Goal: Task Accomplishment & Management: Manage account settings

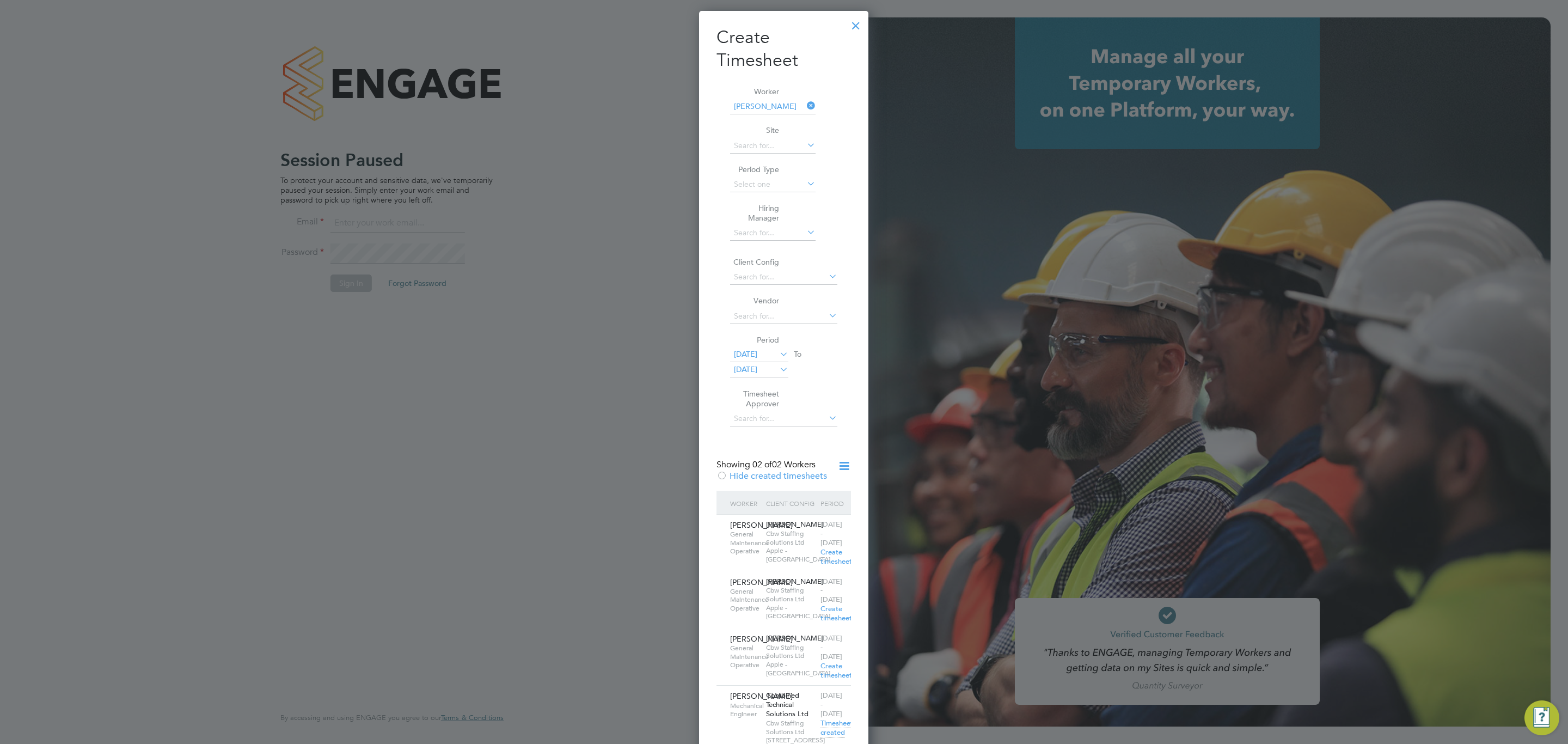
scroll to position [874, 170]
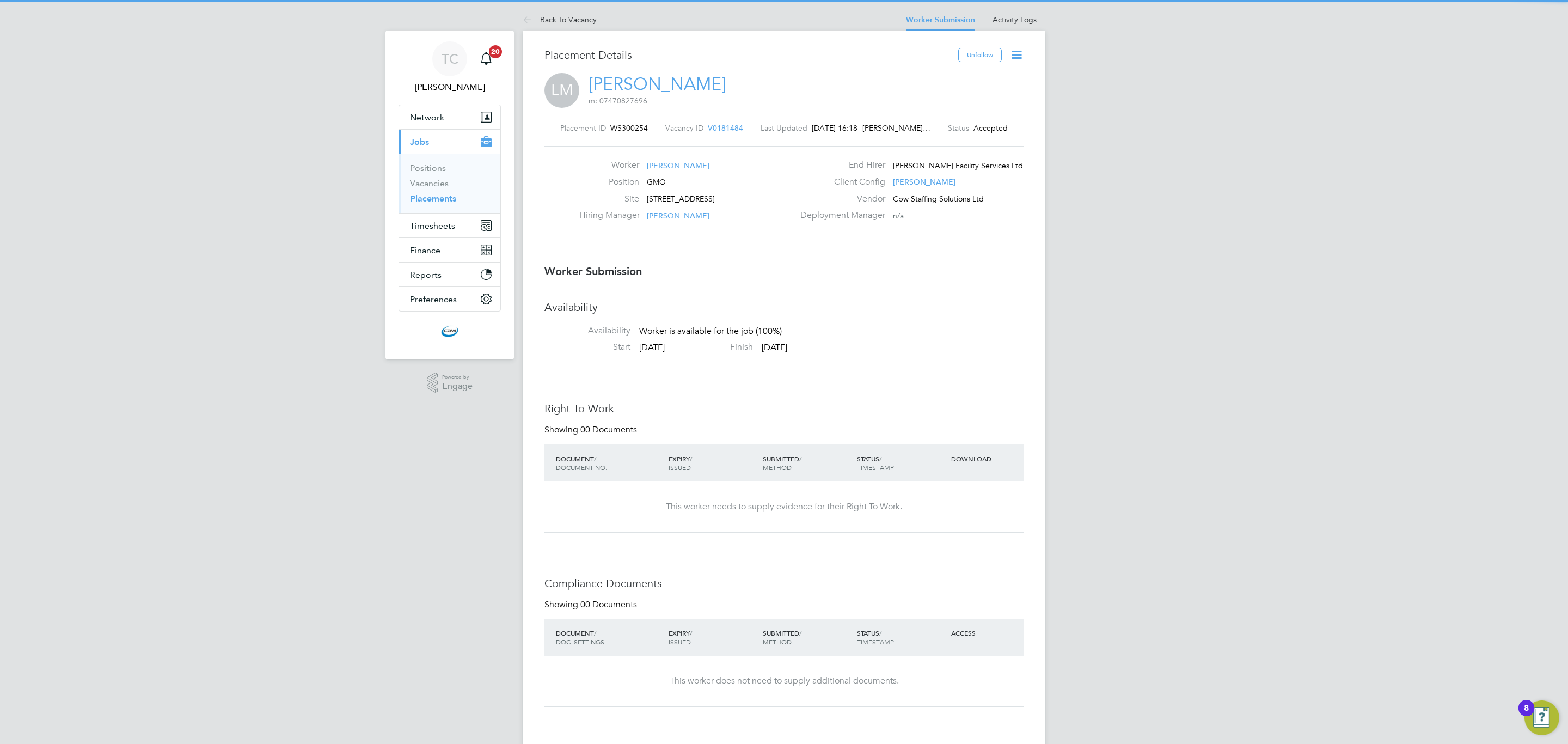
click at [1016, 61] on icon at bounding box center [1017, 55] width 13 height 13
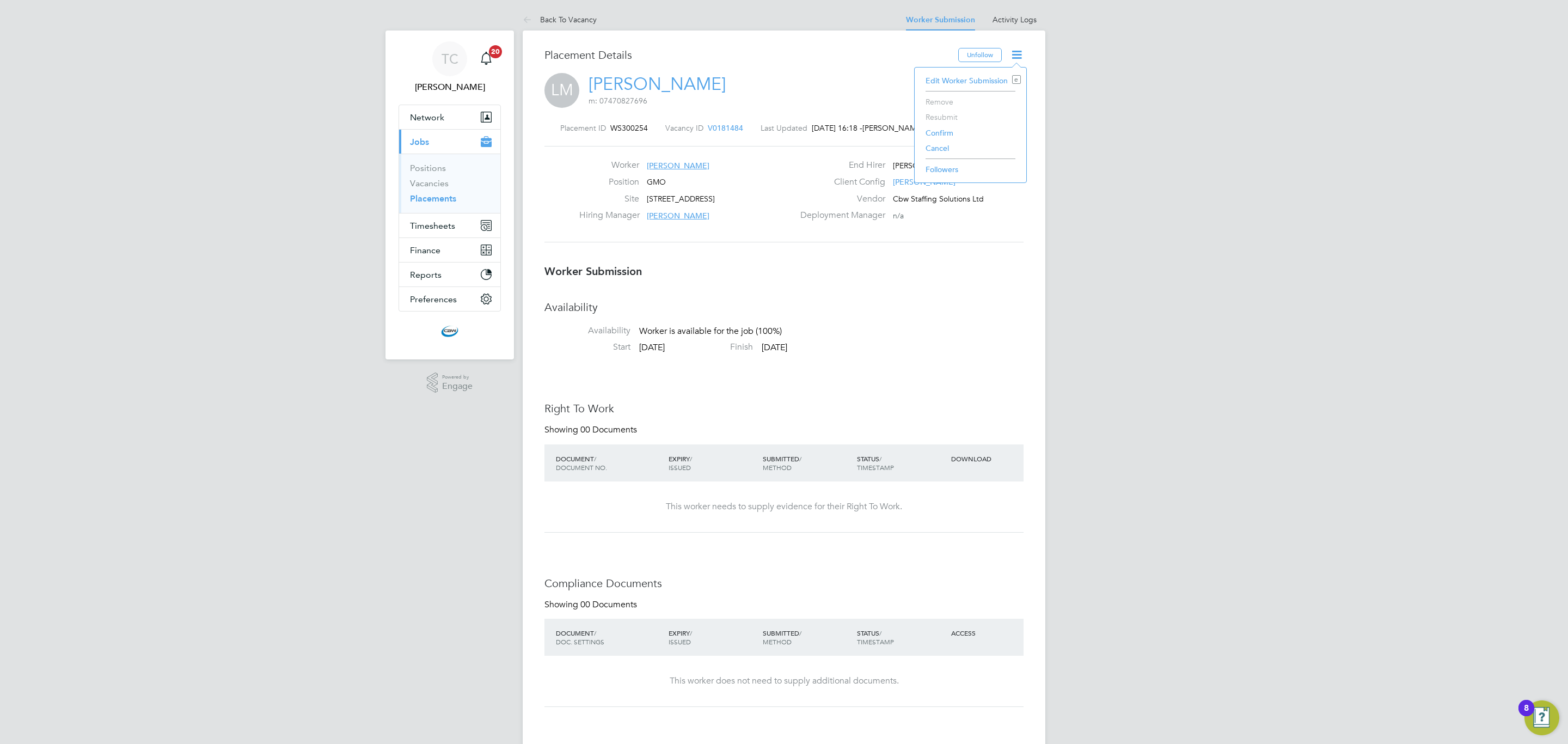
click at [946, 134] on li "Confirm" at bounding box center [970, 133] width 100 height 16
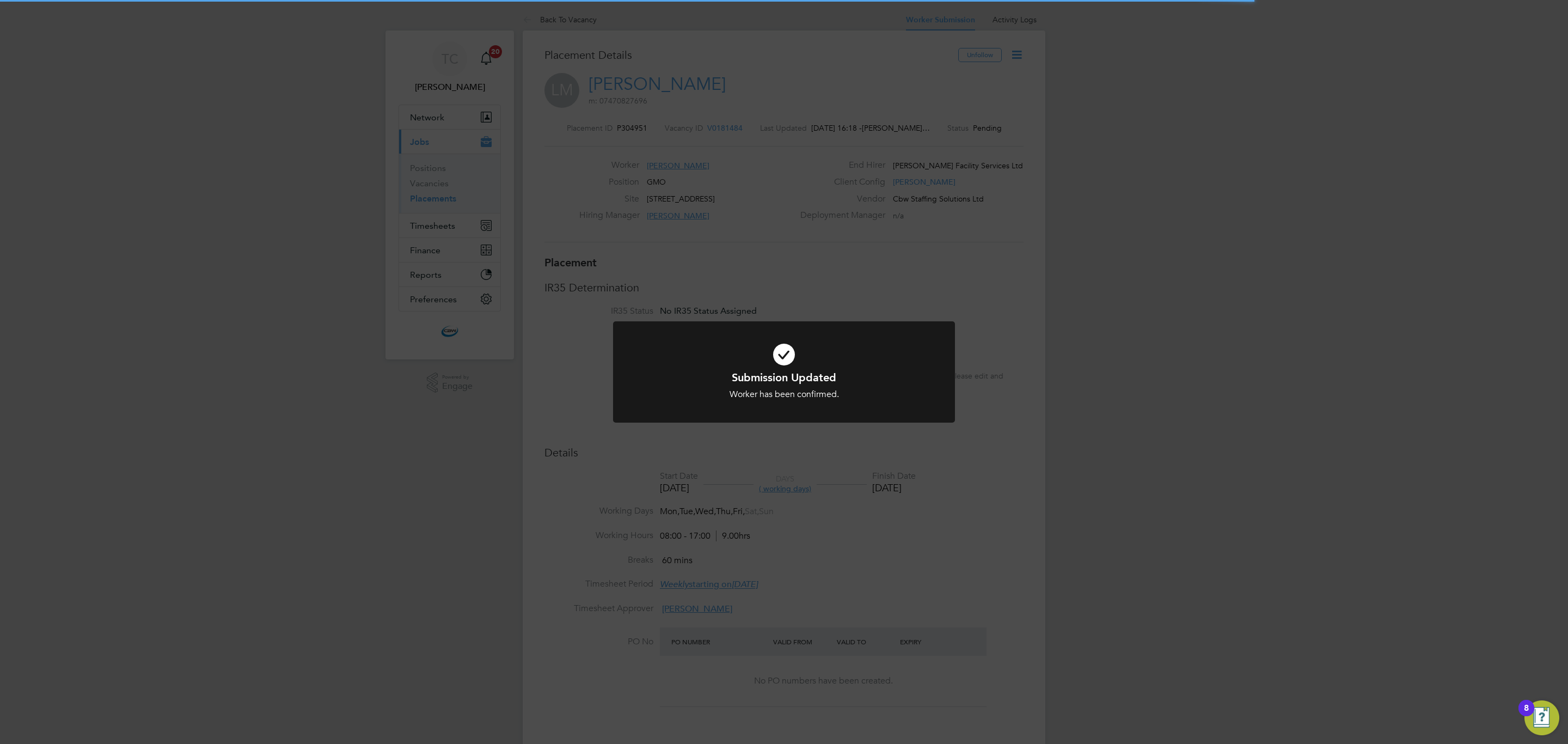
scroll to position [10, 80]
click at [923, 217] on div "Submission Updated Worker has been confirmed. Cancel Okay" at bounding box center [784, 372] width 1568 height 744
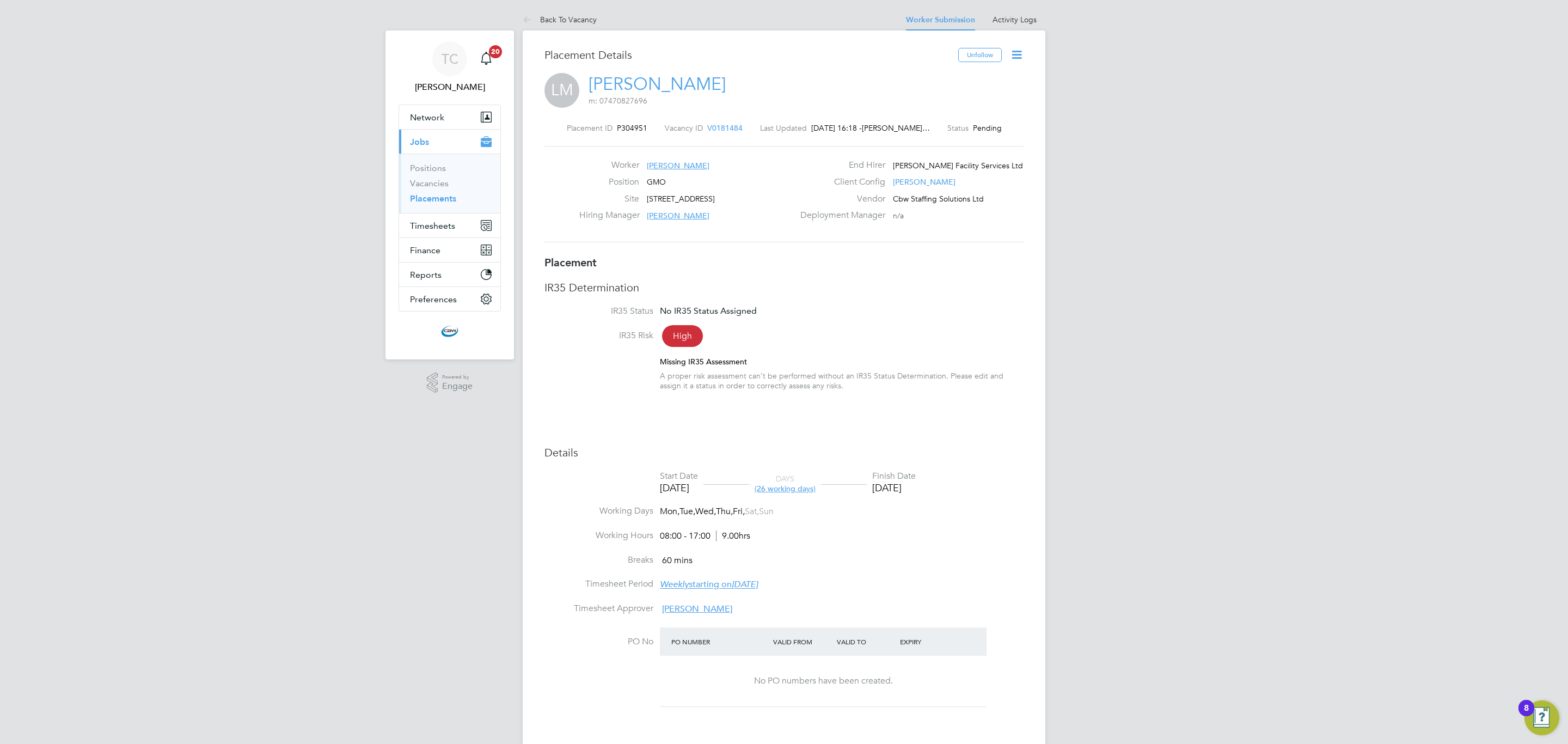
click at [1020, 49] on icon at bounding box center [1017, 55] width 13 height 13
click at [956, 118] on li "Start" at bounding box center [981, 117] width 80 height 16
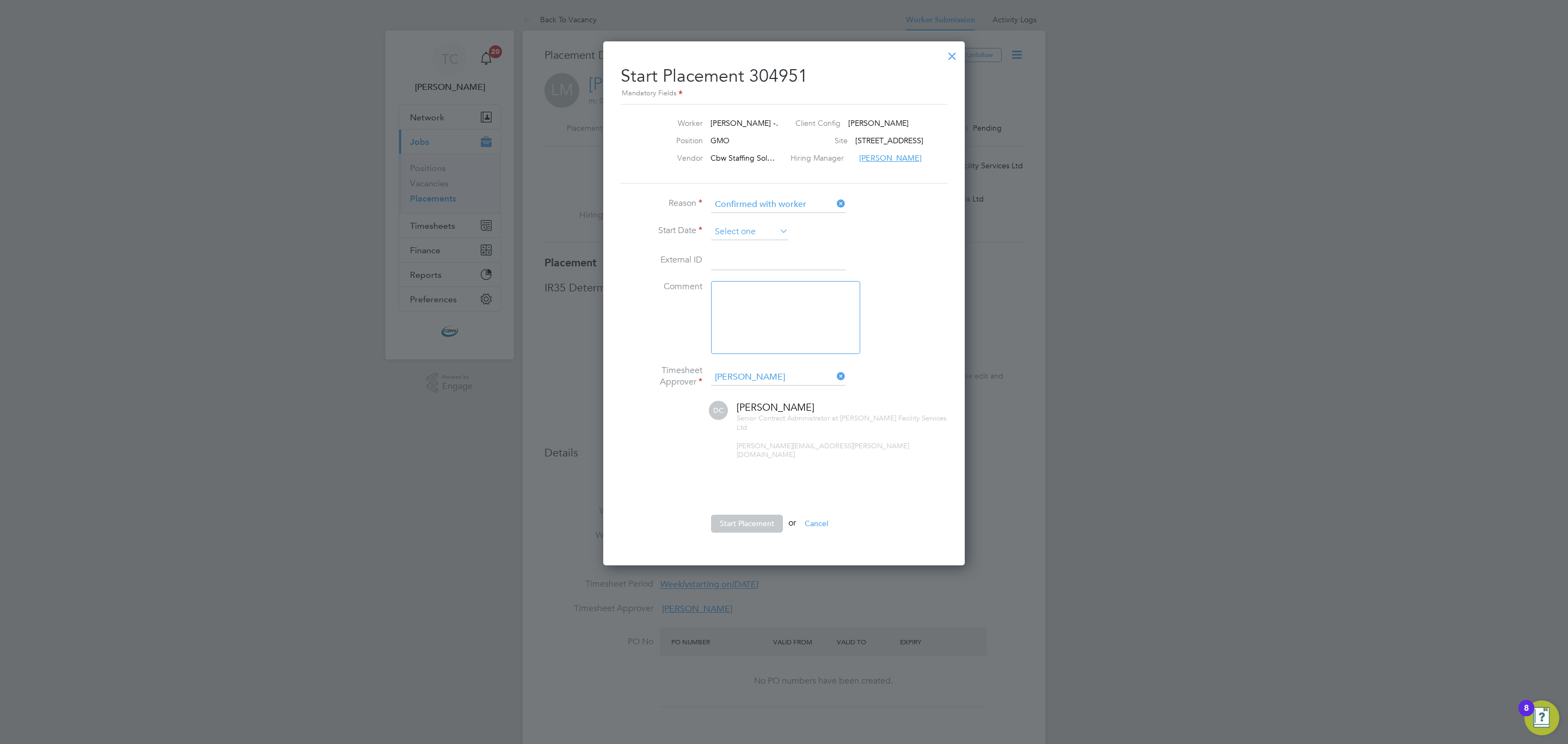
click at [762, 233] on input at bounding box center [749, 232] width 78 height 16
click at [815, 317] on span "26" at bounding box center [811, 310] width 21 height 21
type input "26 Sep 2025"
click at [793, 381] on input "[PERSON_NAME]" at bounding box center [778, 377] width 134 height 16
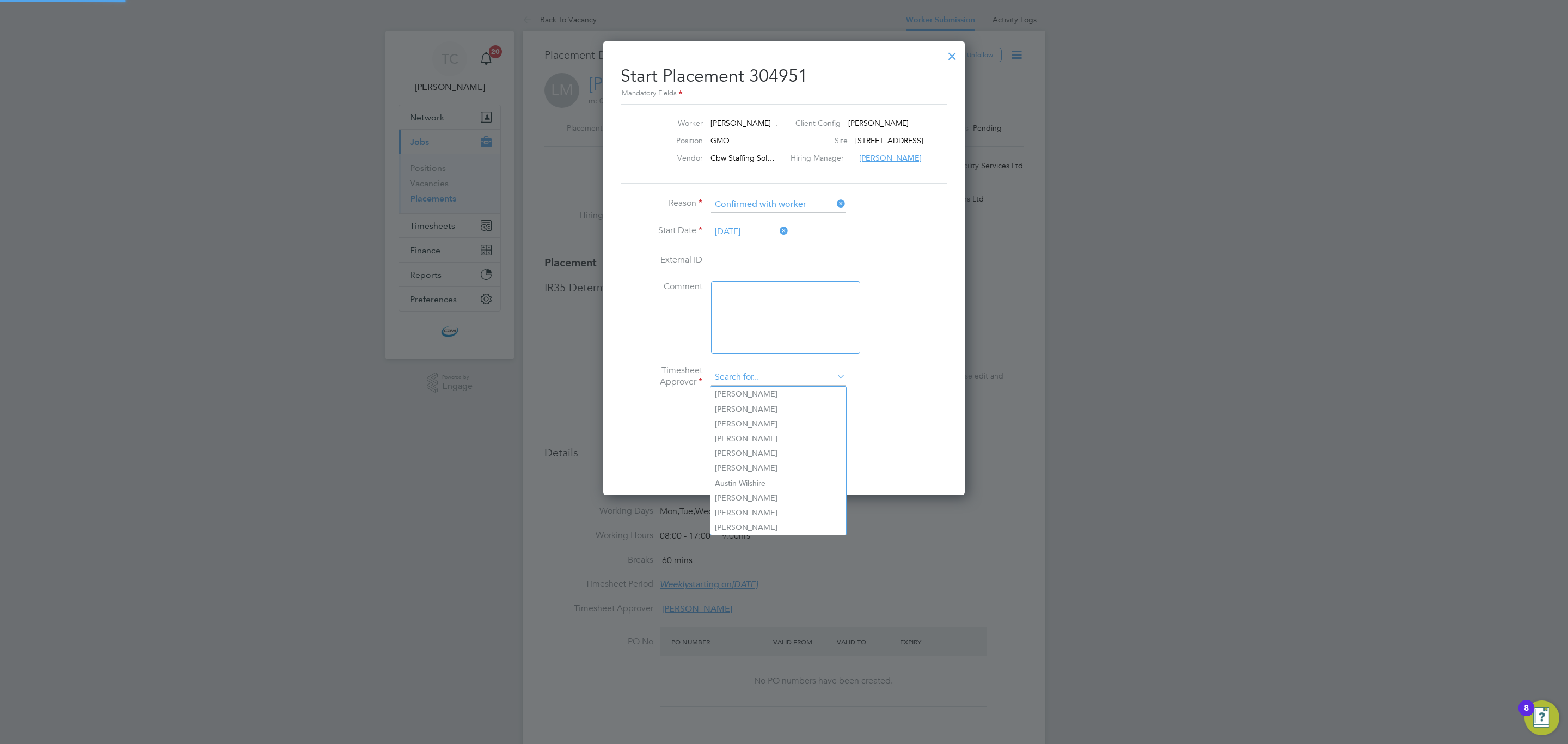
click at [793, 381] on input at bounding box center [778, 377] width 134 height 16
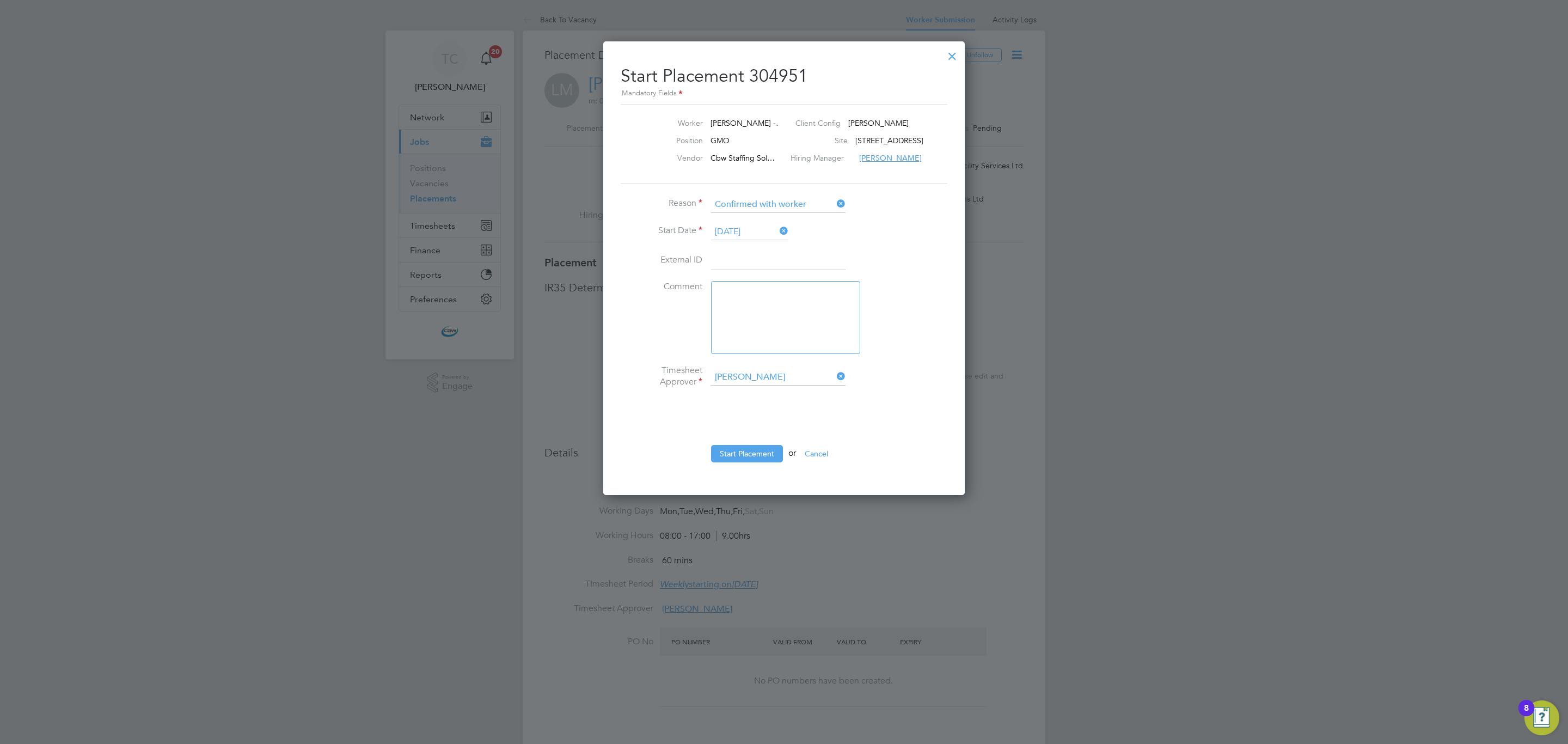
click at [765, 405] on li "Lucy North" at bounding box center [778, 409] width 136 height 15
type input "[PERSON_NAME]"
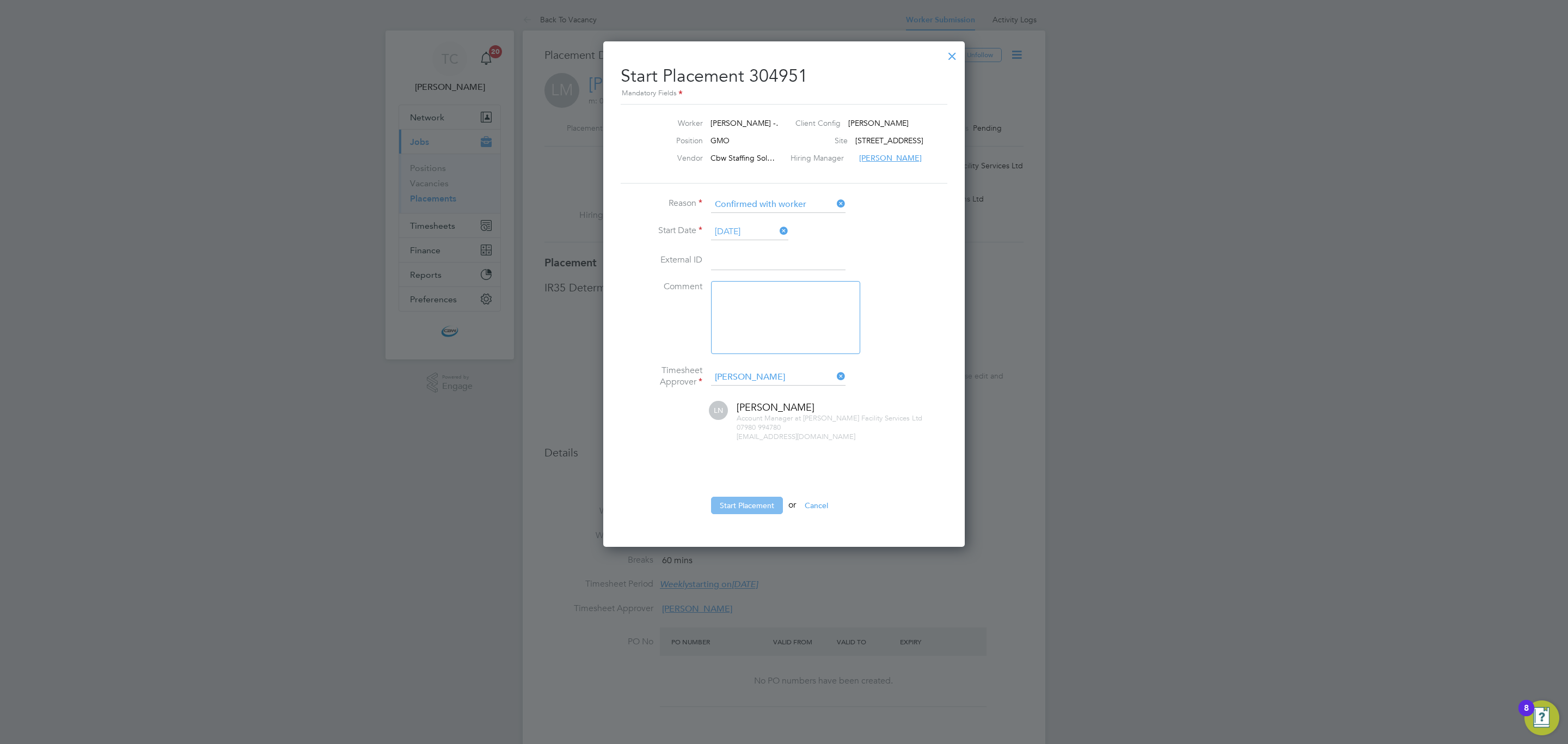
click at [747, 504] on button "Start Placement" at bounding box center [747, 505] width 72 height 18
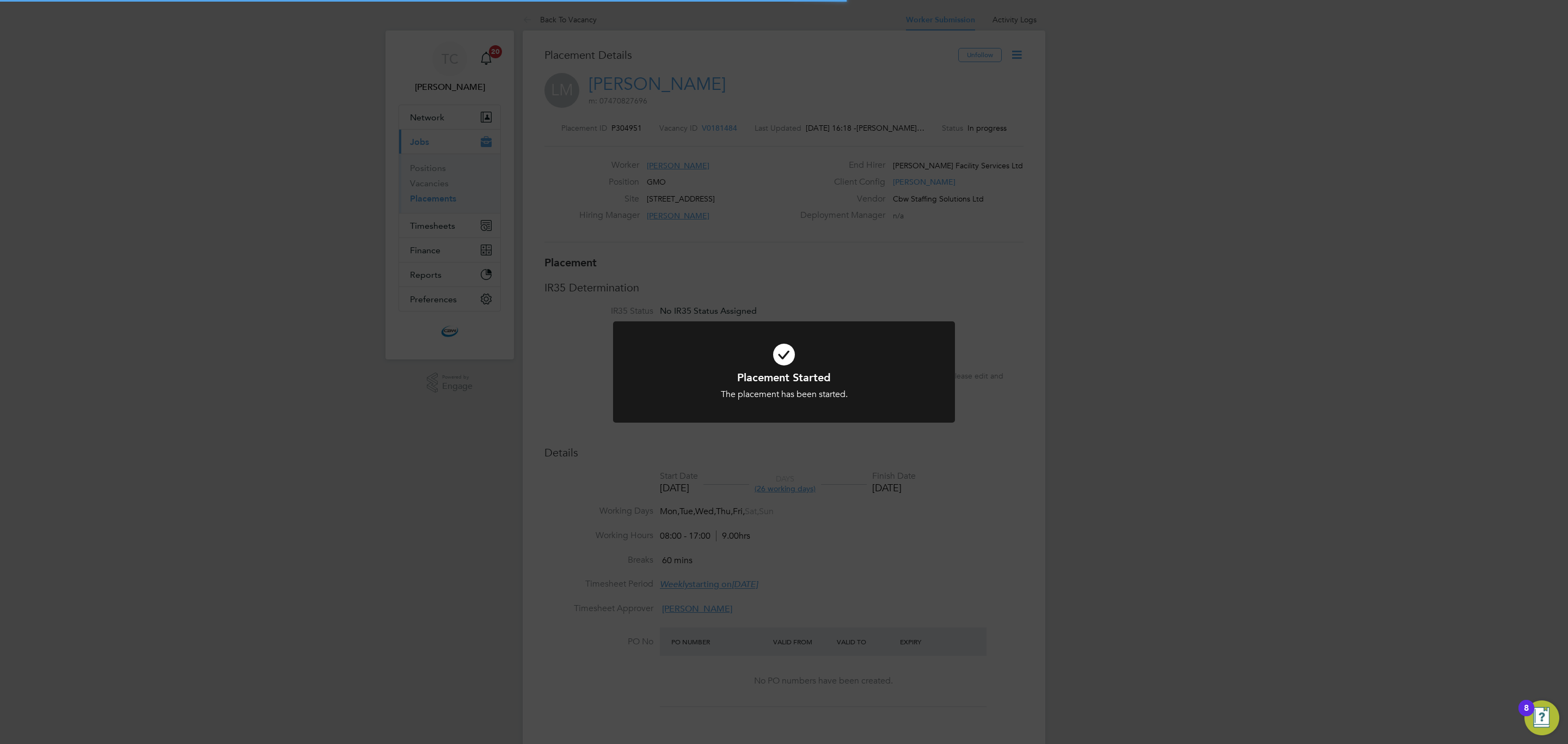
click at [557, 590] on div "Placement Started The placement has been started. Cancel Okay" at bounding box center [784, 372] width 1568 height 744
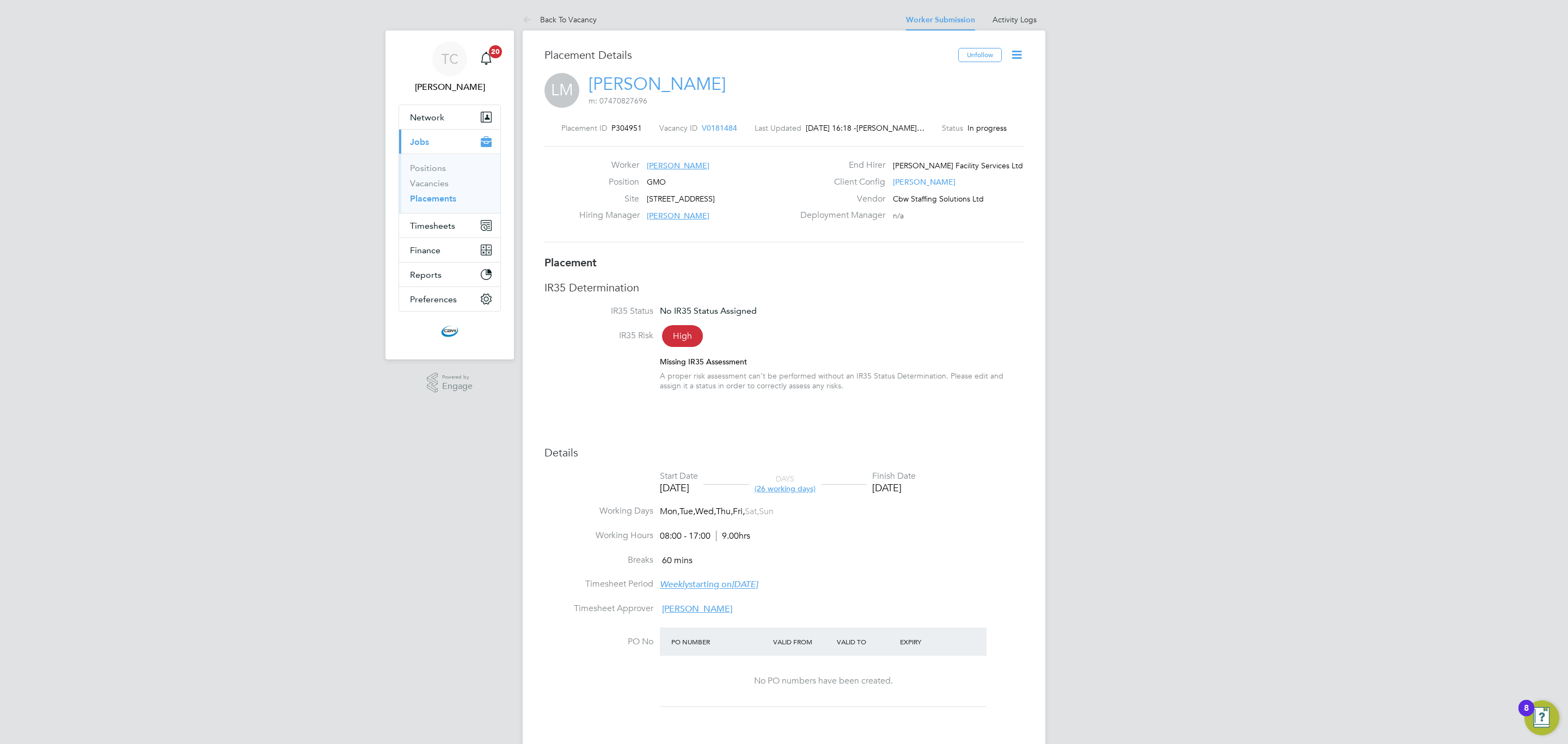
click at [1018, 53] on icon at bounding box center [1017, 55] width 13 height 13
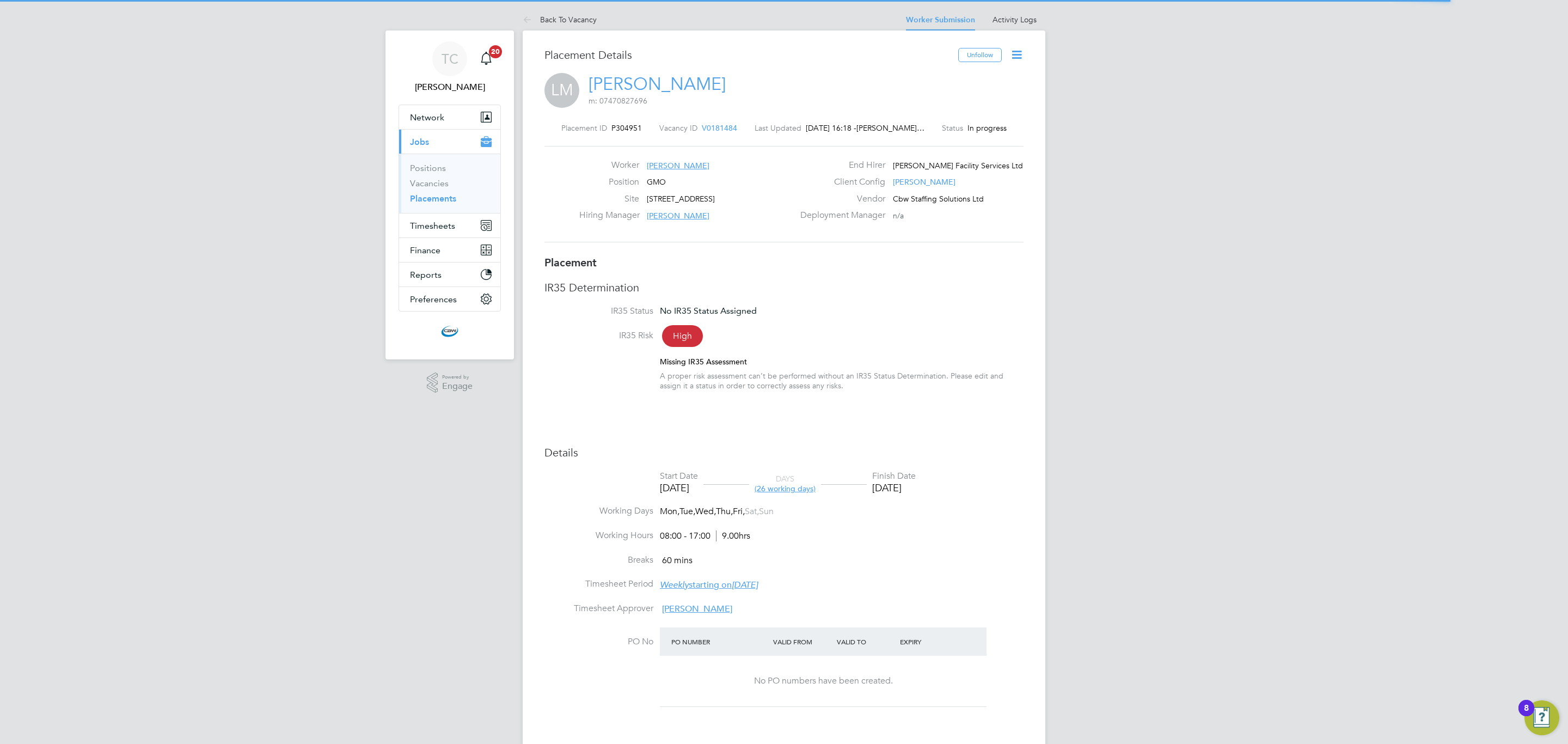
click at [1015, 58] on icon at bounding box center [1017, 55] width 13 height 13
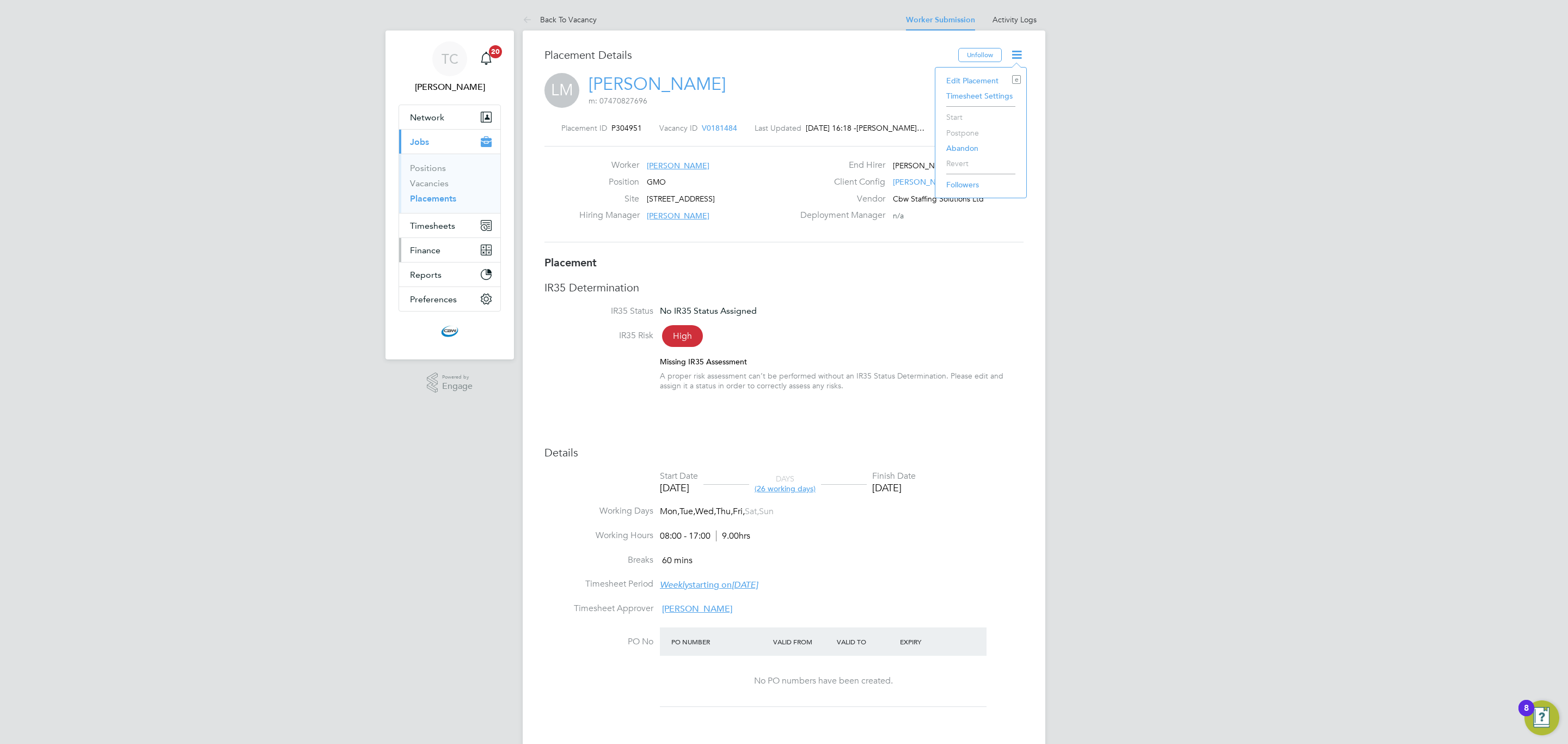
click at [434, 241] on button "Finance" at bounding box center [450, 250] width 101 height 24
click at [455, 185] on button "Finance" at bounding box center [450, 191] width 101 height 24
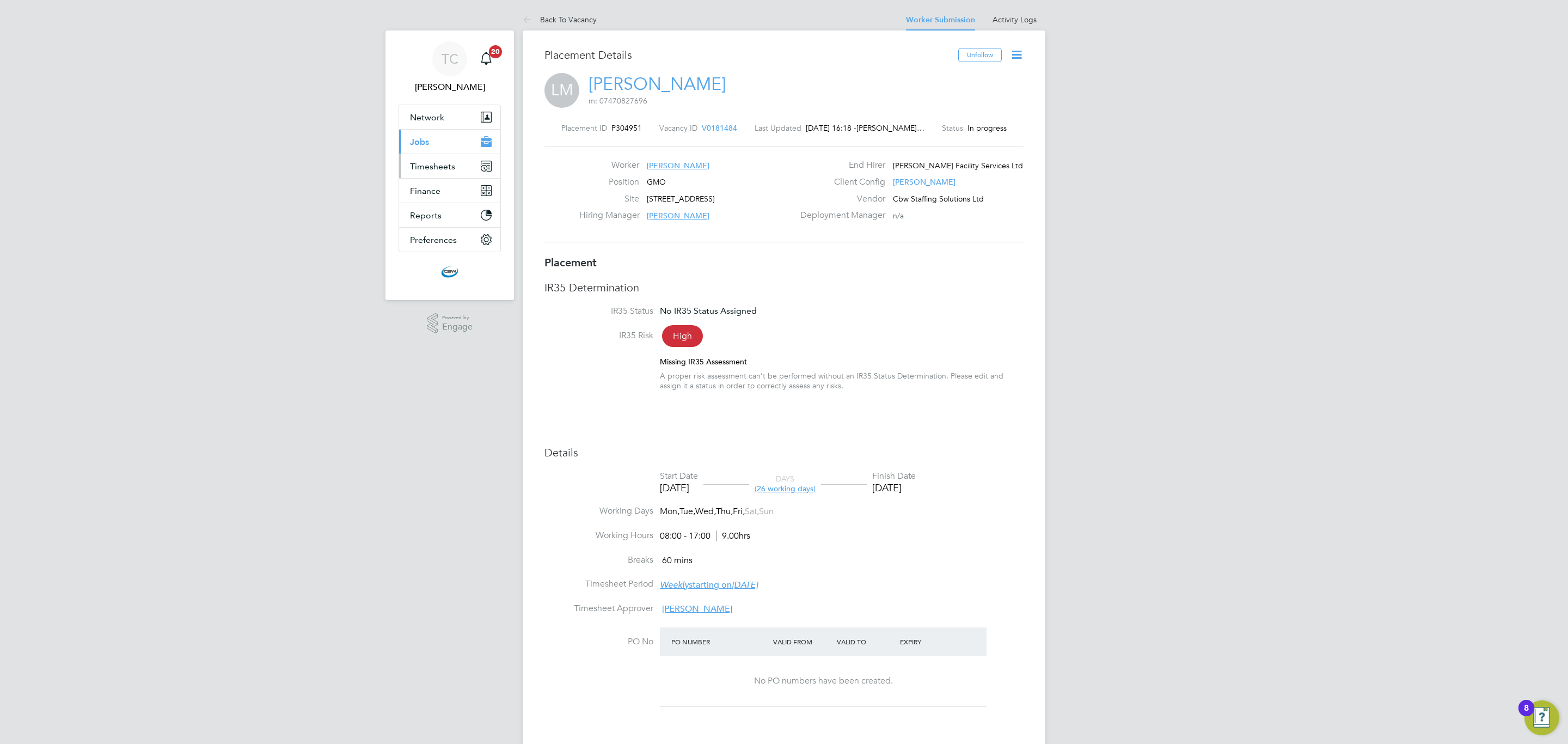
click at [454, 162] on button "Timesheets" at bounding box center [450, 166] width 101 height 24
click at [448, 193] on link "Timesheets" at bounding box center [432, 192] width 45 height 10
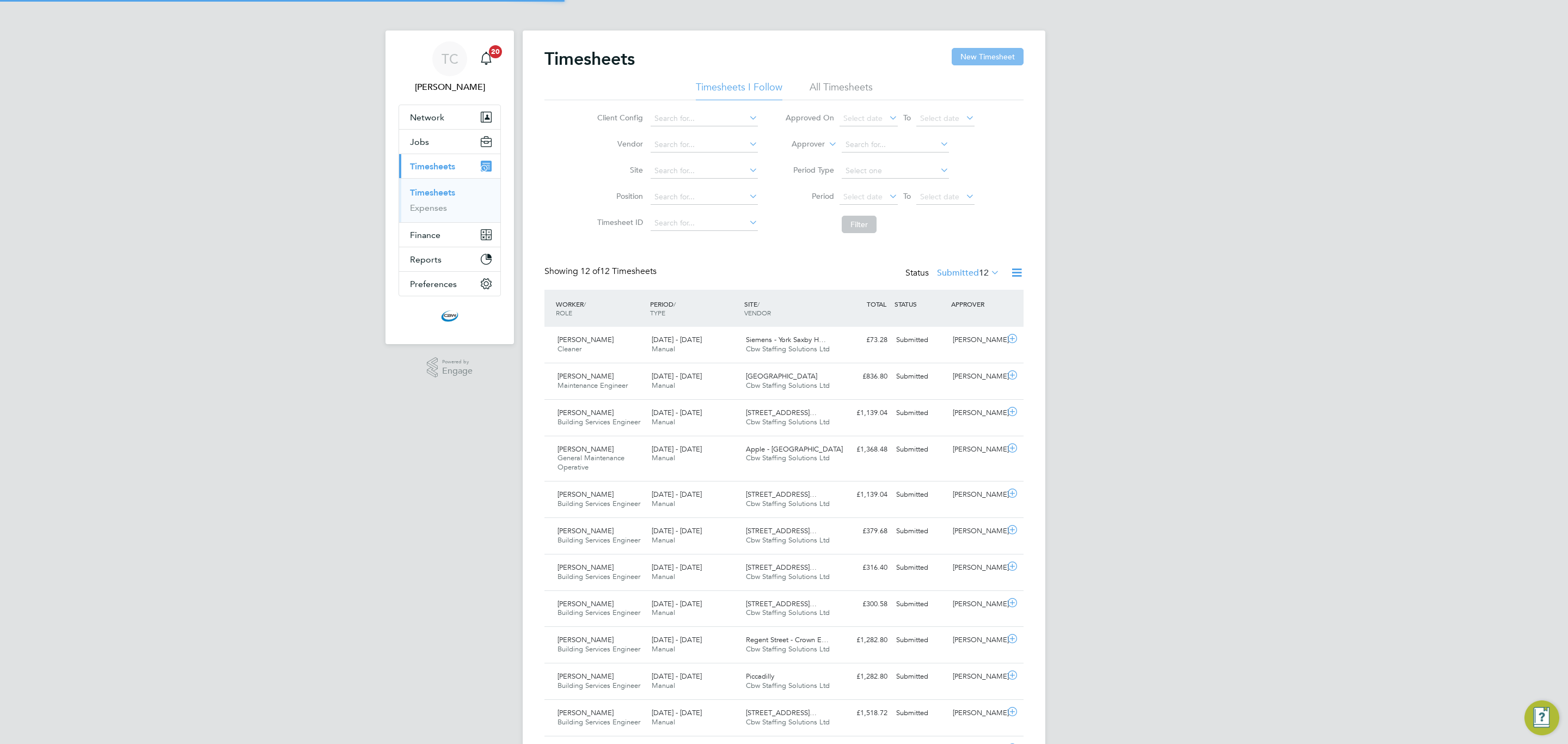
scroll to position [5, 5]
click at [971, 58] on button "New Timesheet" at bounding box center [987, 57] width 72 height 18
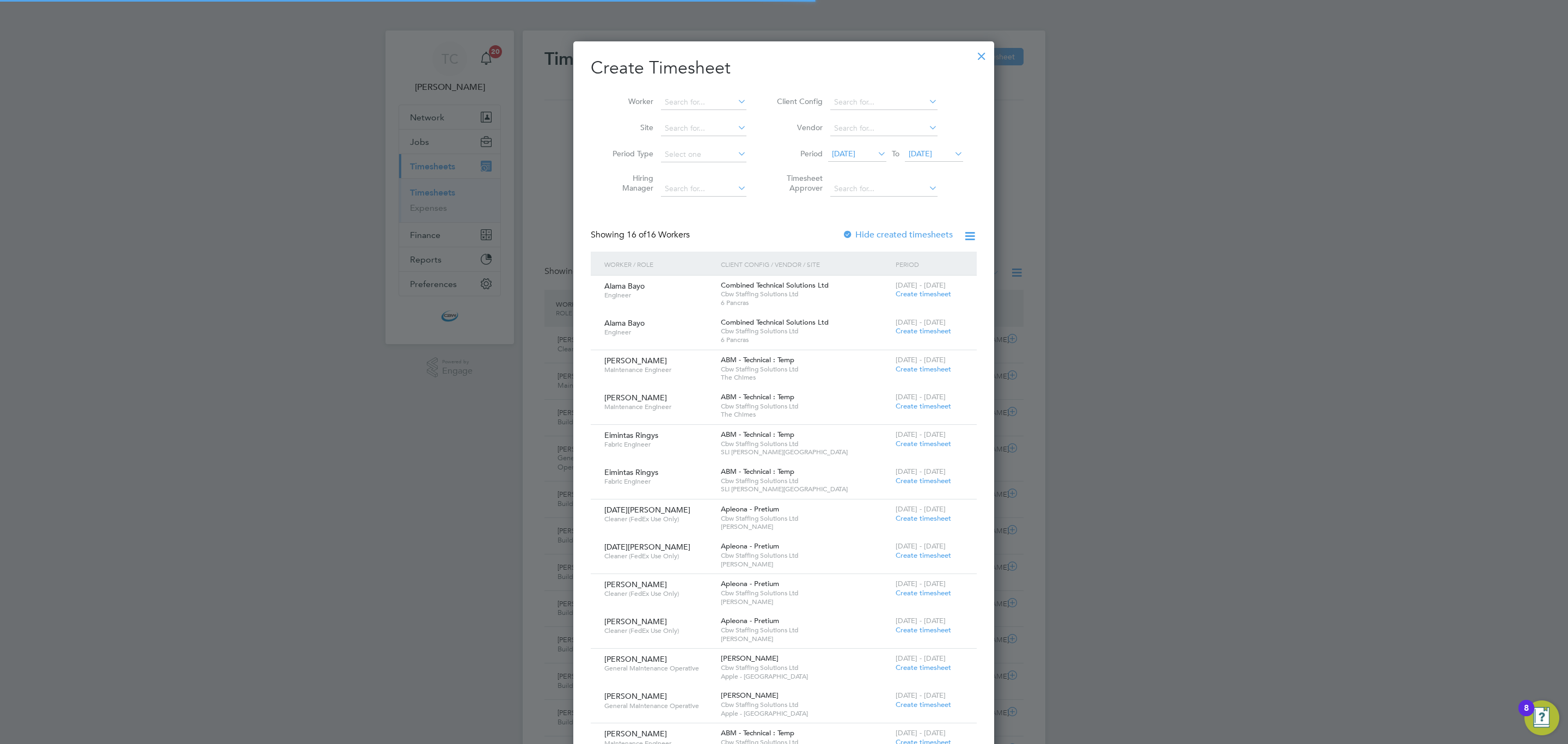
click at [681, 93] on li "Worker" at bounding box center [675, 102] width 169 height 26
click at [680, 96] on input at bounding box center [703, 102] width 86 height 16
click at [683, 128] on li "Lachl an Murray - Brown" at bounding box center [710, 132] width 100 height 15
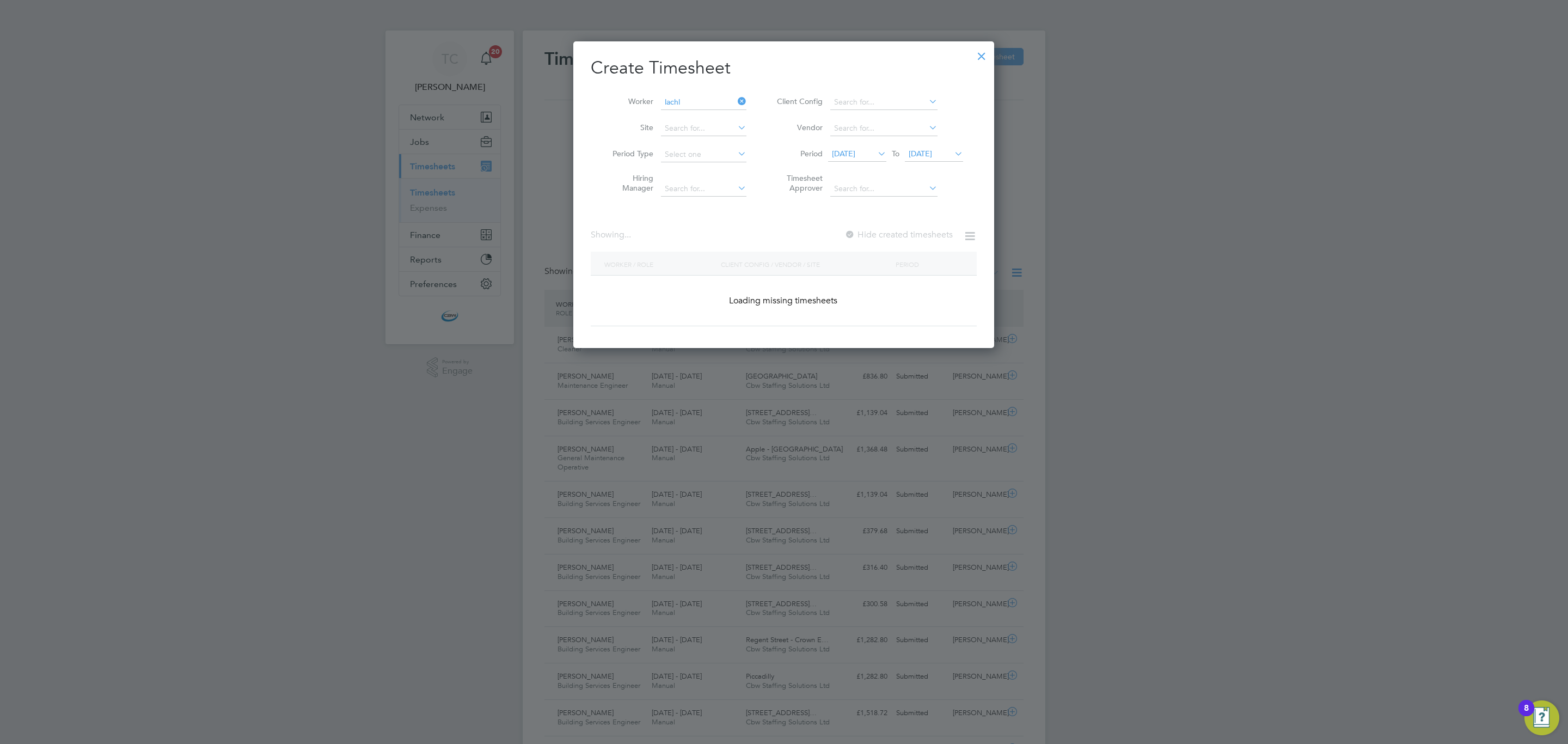
type input "[PERSON_NAME]"
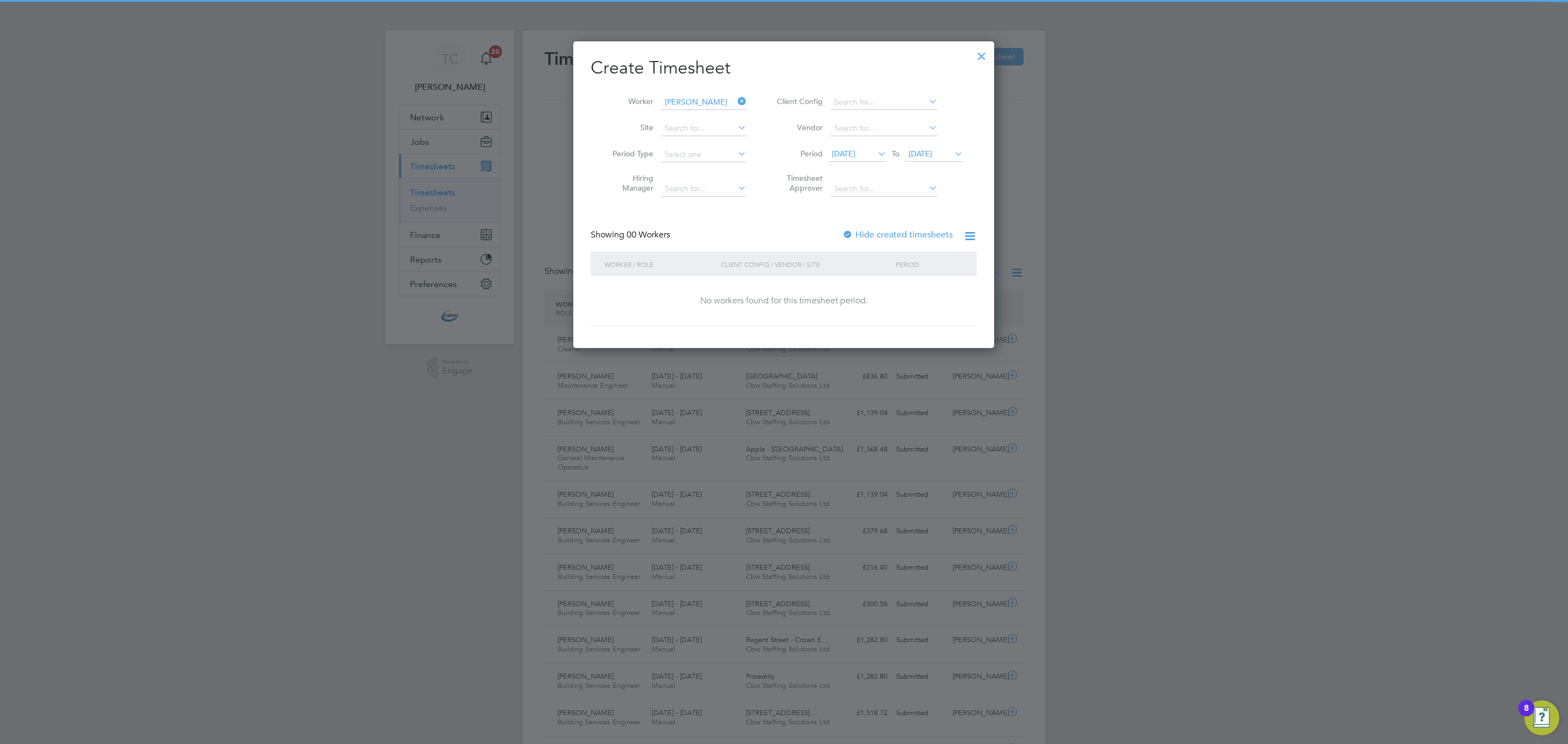
click at [850, 231] on div at bounding box center [848, 235] width 11 height 11
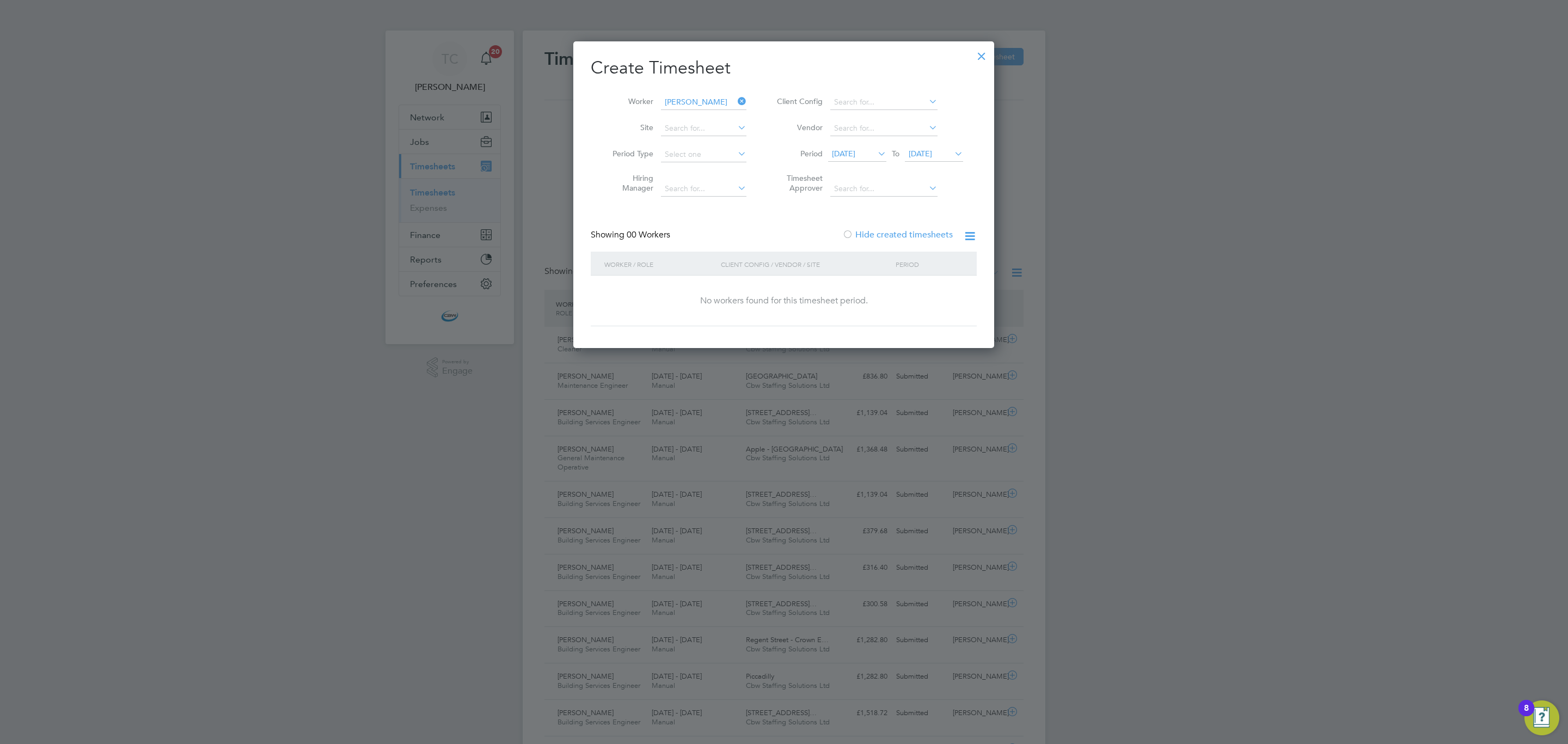
click at [850, 231] on div at bounding box center [848, 235] width 11 height 11
click at [948, 162] on li "Period 15 Sep 2025 To 22 Sep 2025" at bounding box center [868, 154] width 216 height 26
click at [932, 154] on span "22 Sep 2025" at bounding box center [921, 153] width 24 height 10
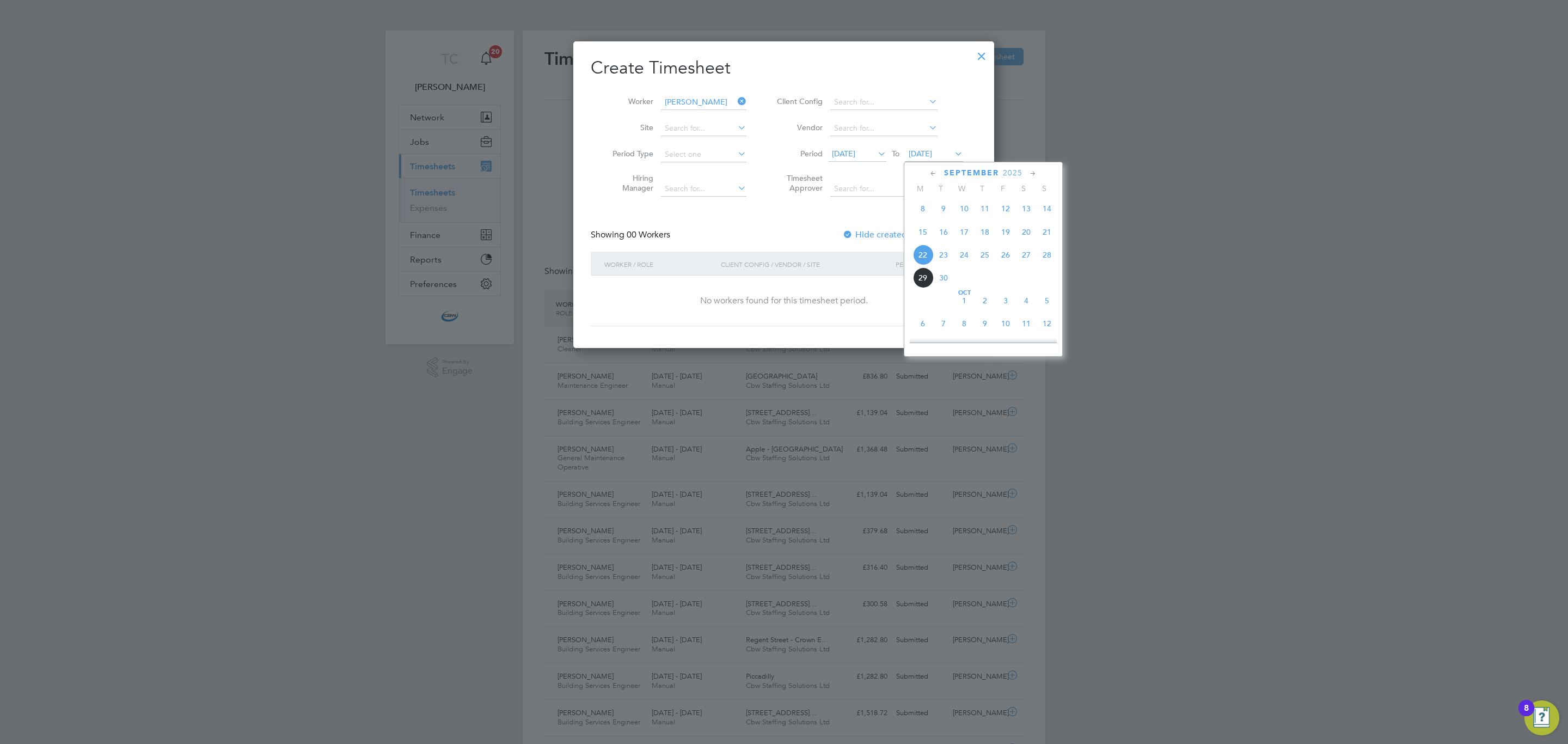
click at [1005, 310] on span "3" at bounding box center [1006, 300] width 21 height 21
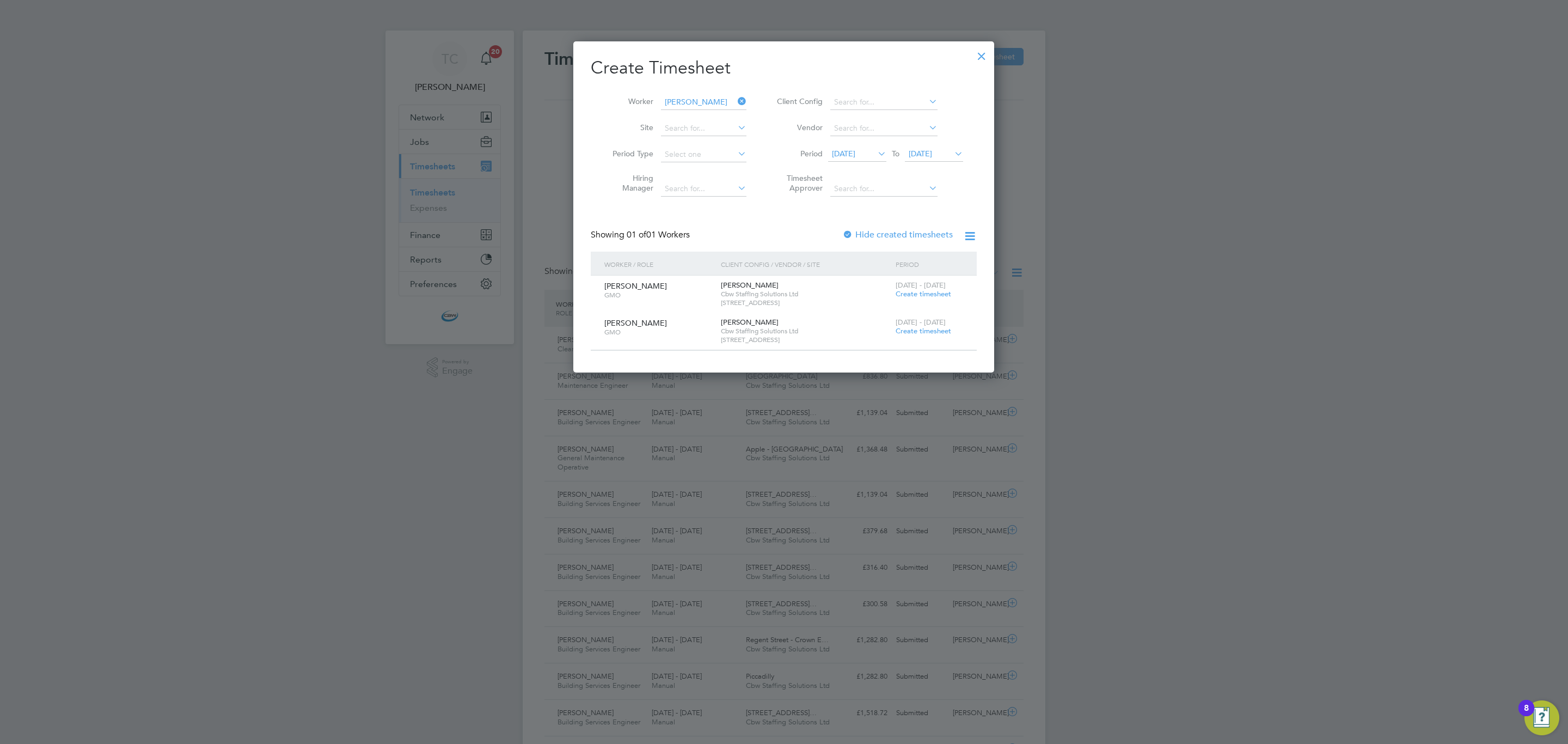
click at [910, 295] on span "Create timesheet" at bounding box center [923, 294] width 55 height 9
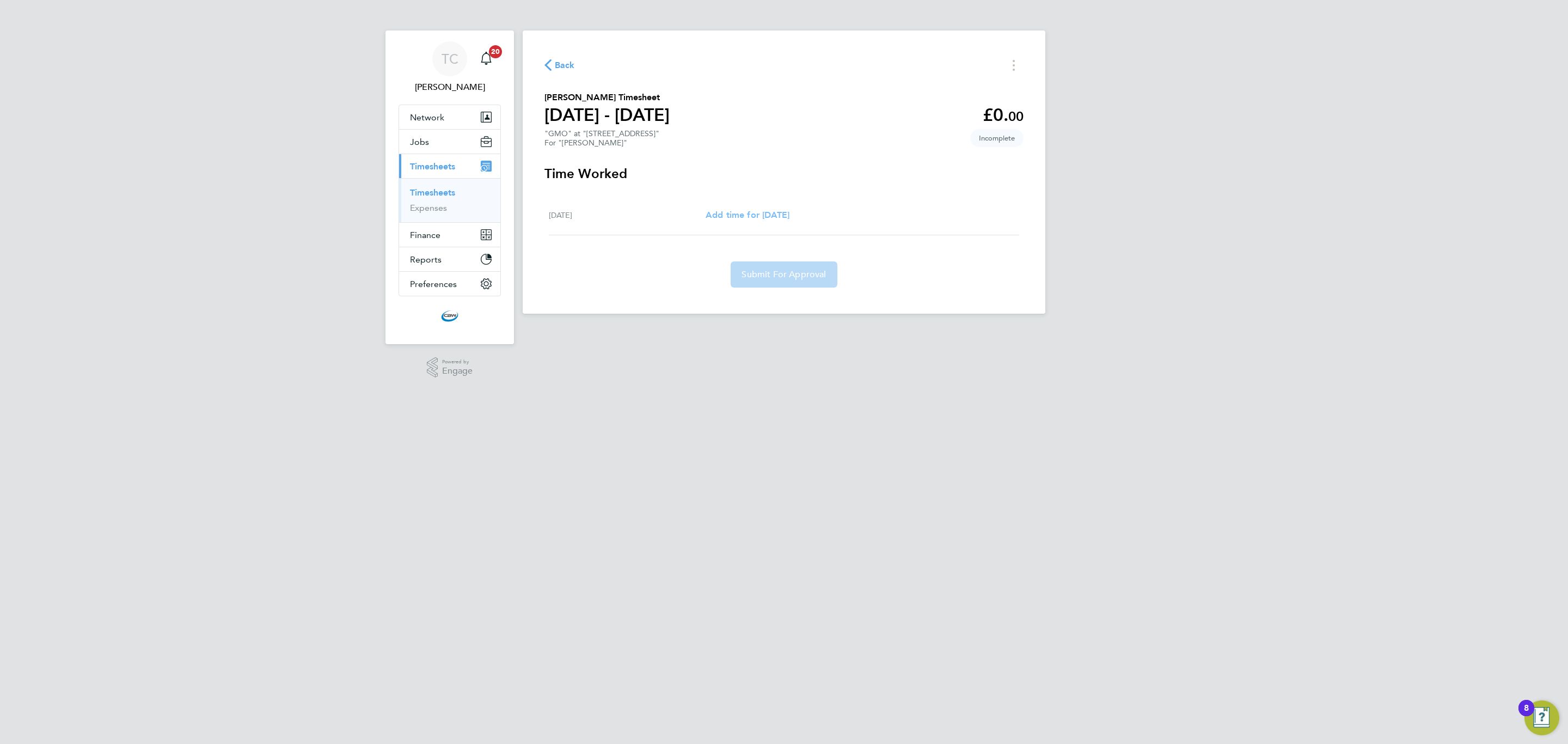
click at [729, 212] on span "Add time for Fri 26 Sep" at bounding box center [747, 214] width 84 height 10
select select "60"
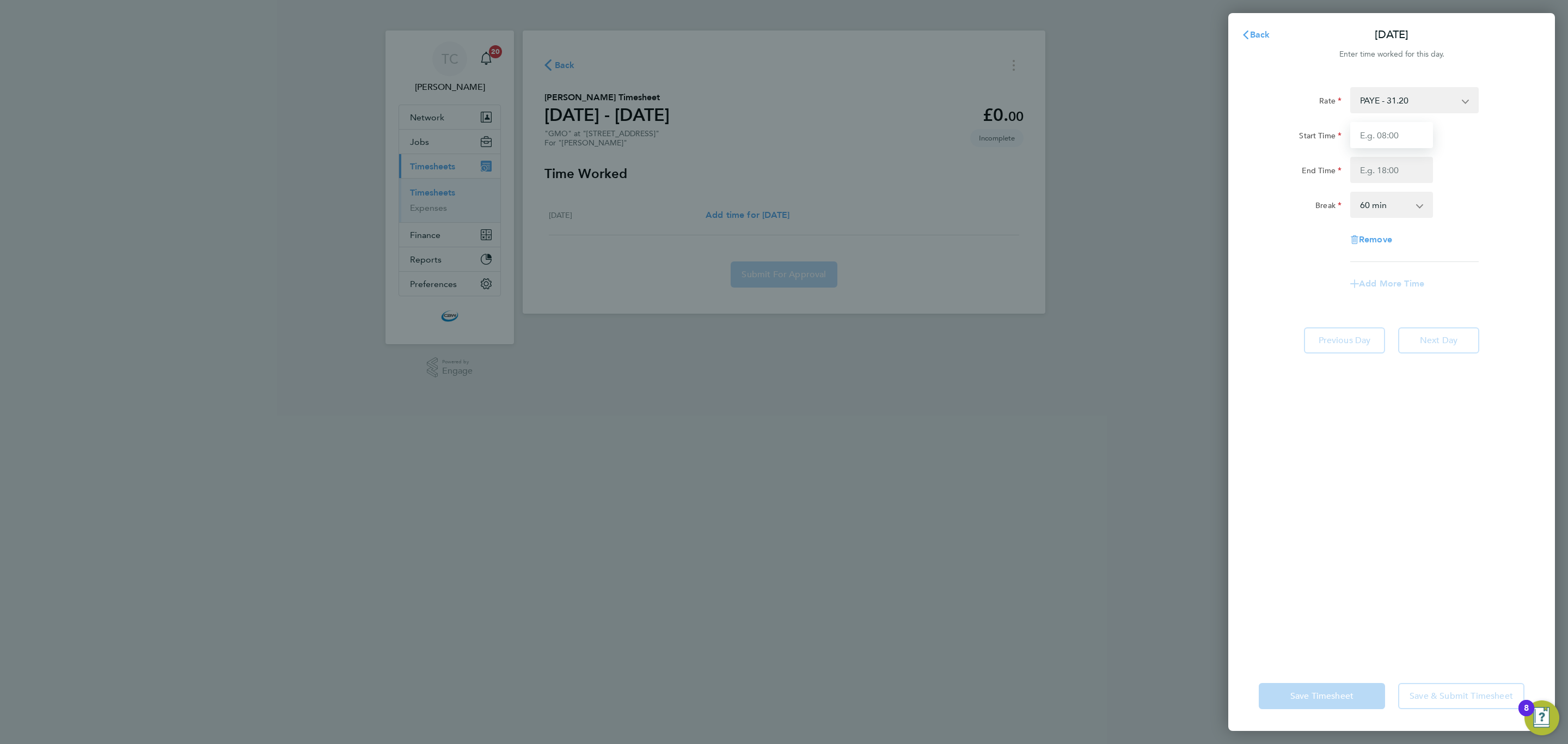
click at [1370, 123] on input "Start Time" at bounding box center [1391, 135] width 83 height 26
type input "08:00"
click at [1394, 167] on input "End Time" at bounding box center [1391, 170] width 83 height 26
type input "17:00"
click at [1405, 203] on select "0 min 15 min 30 min 45 min 60 min 75 min 90 min" at bounding box center [1385, 205] width 67 height 24
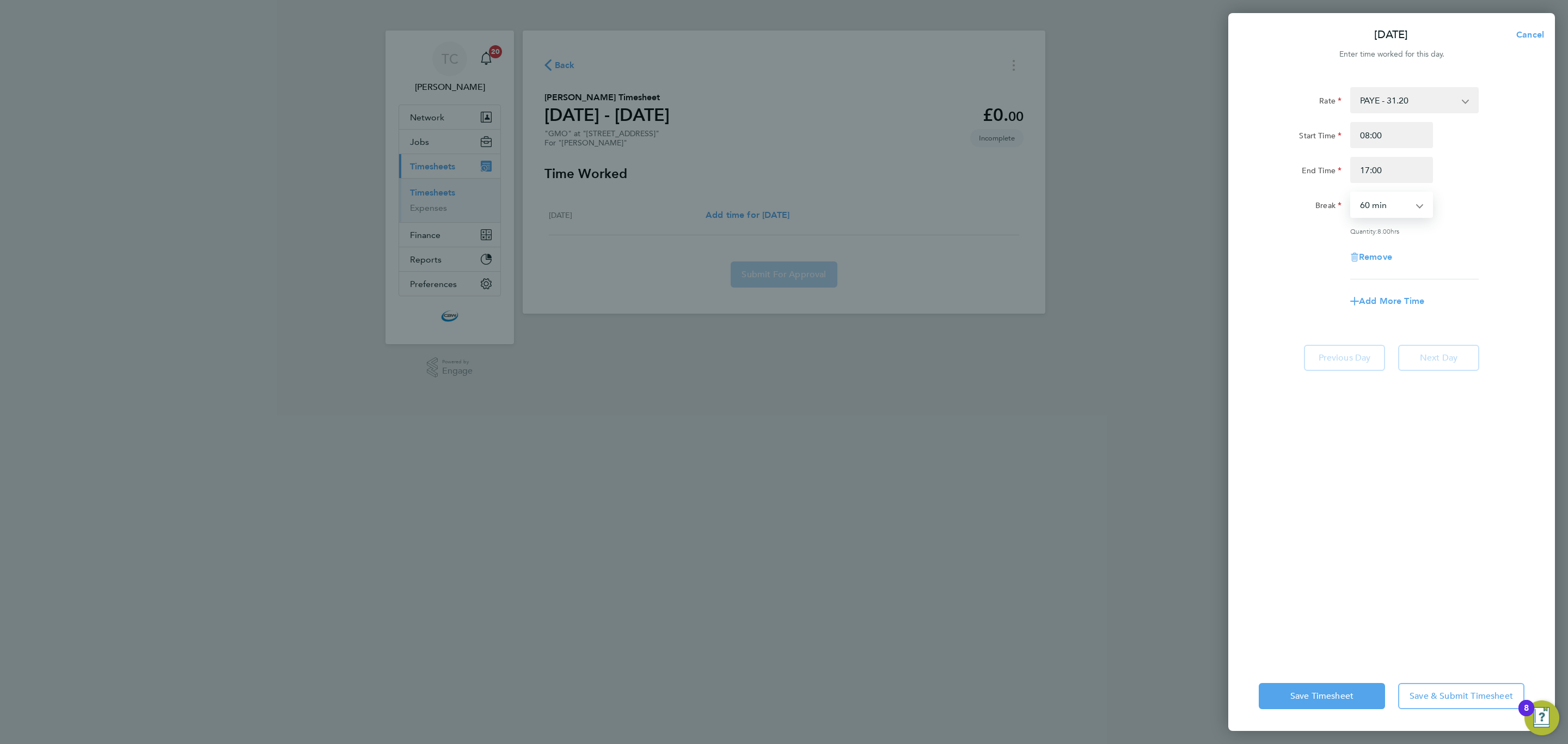
drag, startPoint x: 1483, startPoint y: 219, endPoint x: 1460, endPoint y: 299, distance: 83.2
click at [1483, 219] on div "Rate PAYE - 31.20 Start Time 08:00 End Time 17:00 Break 0 min 15 min 30 min 45 …" at bounding box center [1392, 183] width 266 height 192
click at [1465, 683] on button "Save & Submit Timesheet" at bounding box center [1461, 695] width 126 height 26
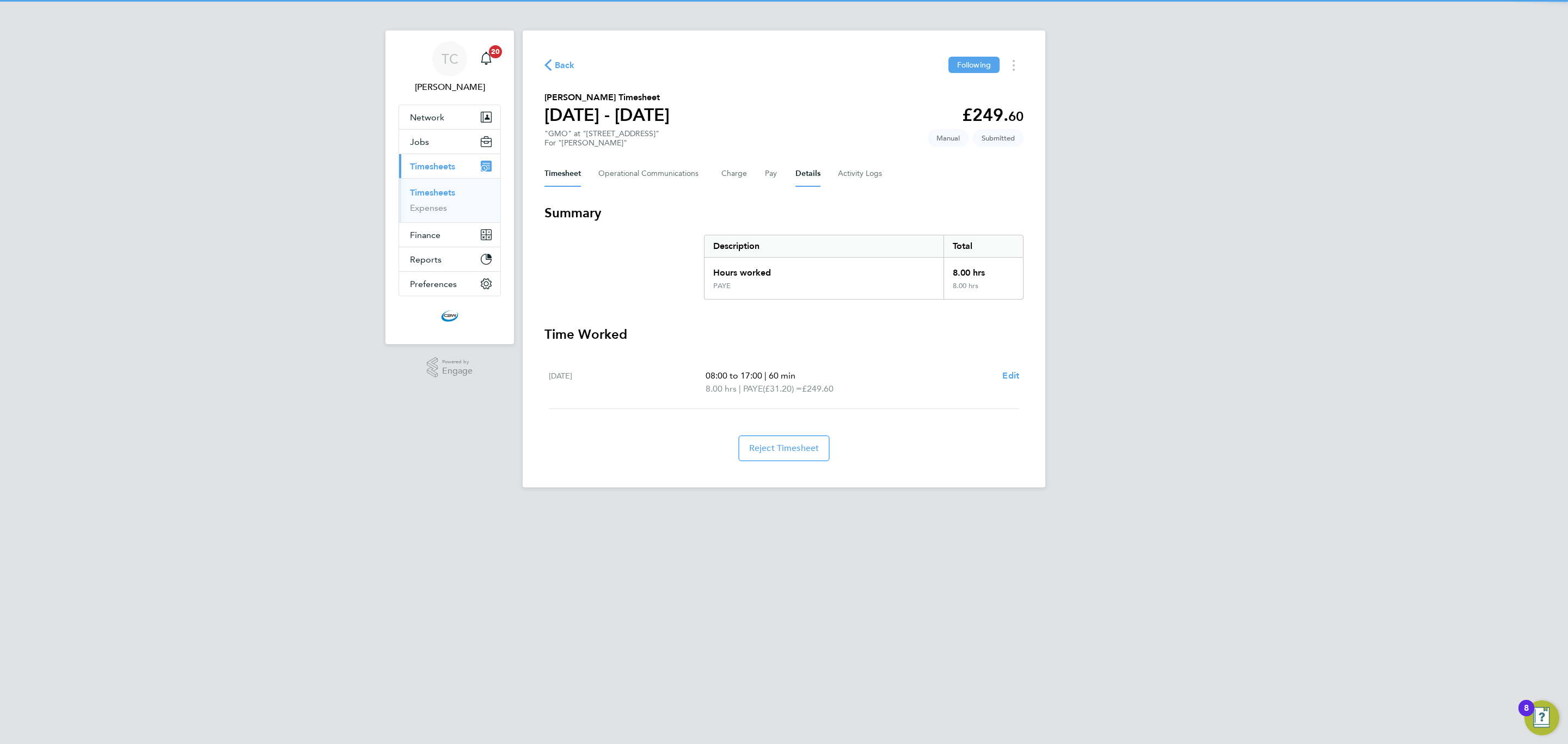
click at [805, 174] on button "Details" at bounding box center [808, 173] width 25 height 26
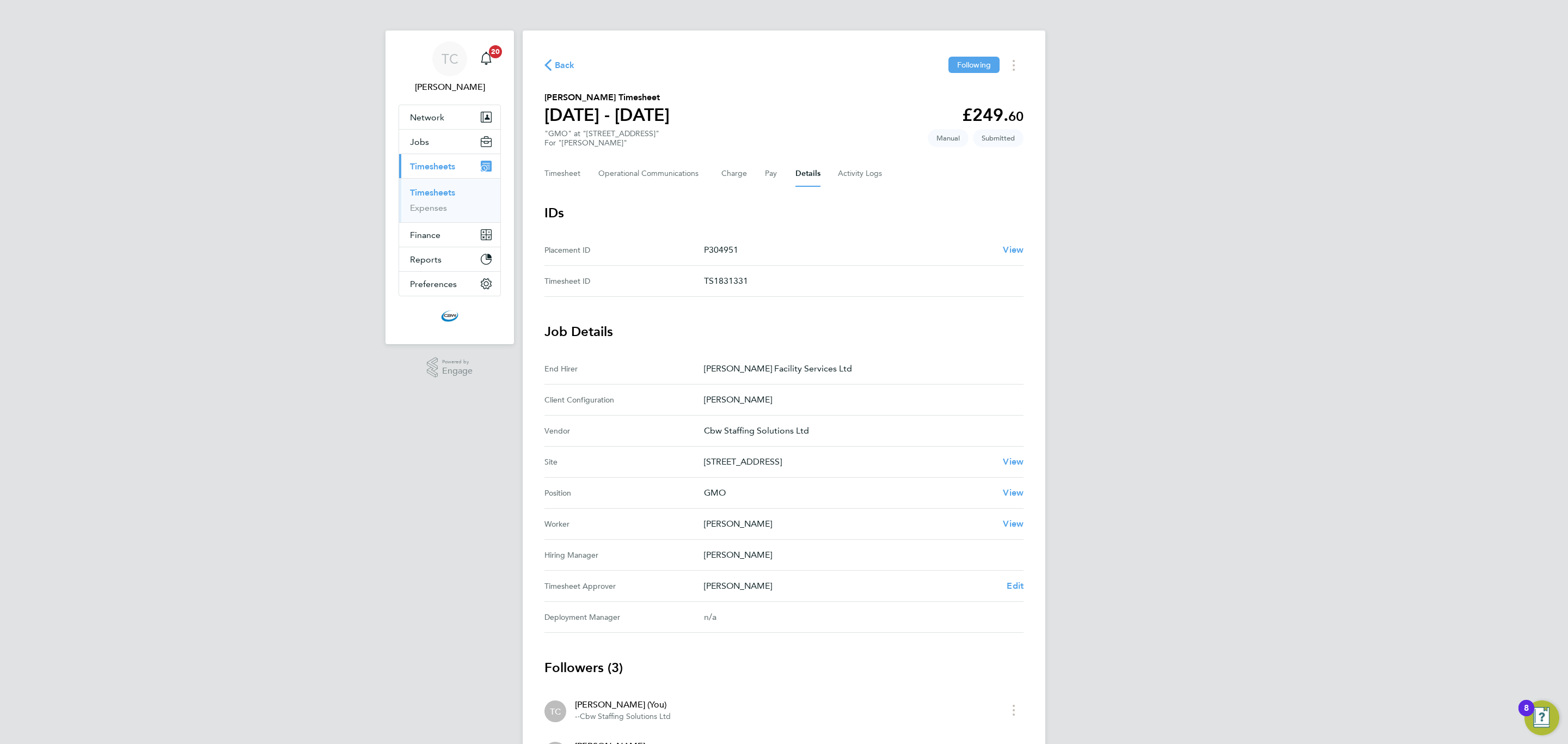
drag, startPoint x: 722, startPoint y: 250, endPoint x: 711, endPoint y: 249, distance: 11.0
click at [711, 249] on p "P304951" at bounding box center [849, 250] width 290 height 13
copy p "304951"
click at [436, 192] on link "Timesheets" at bounding box center [432, 192] width 45 height 10
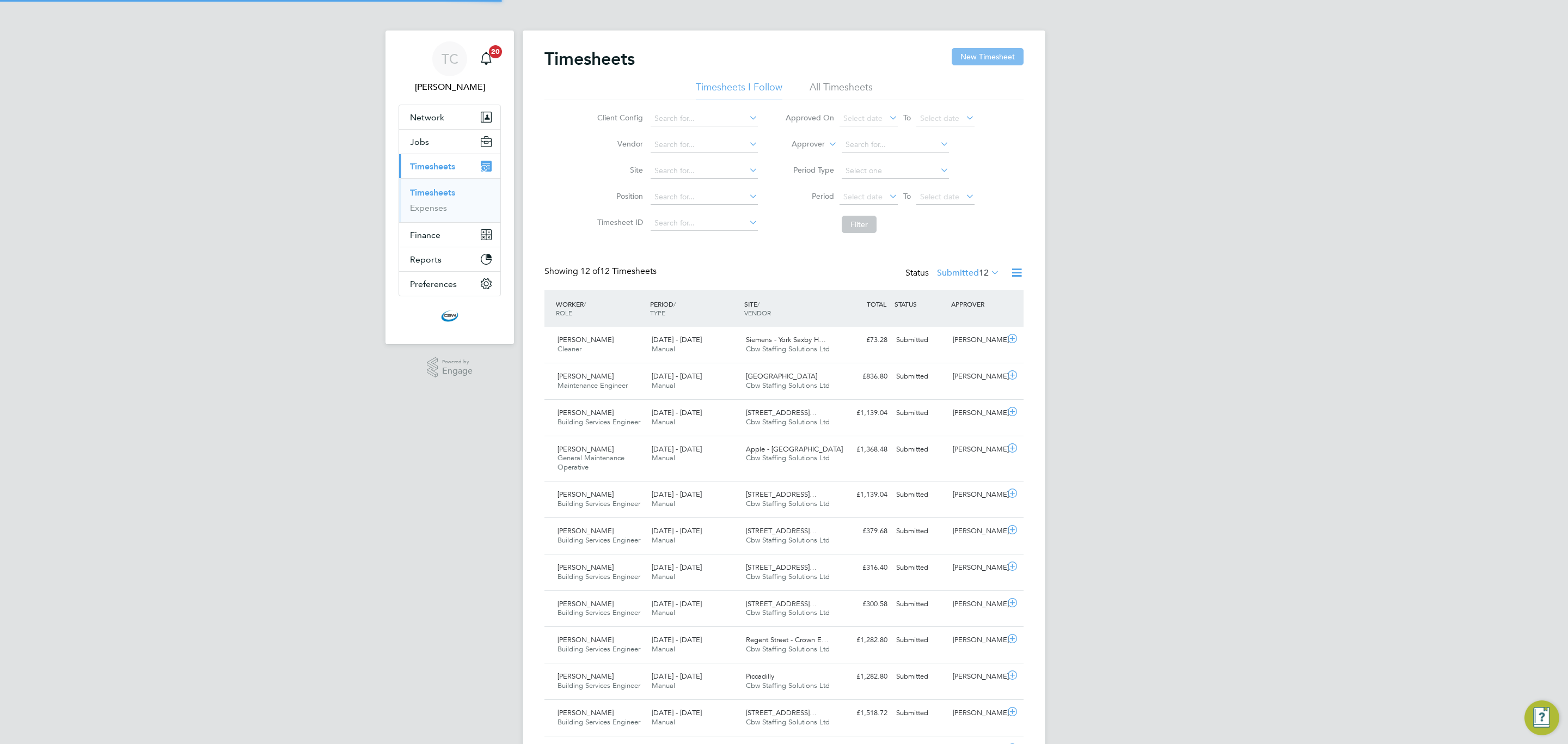
scroll to position [28, 94]
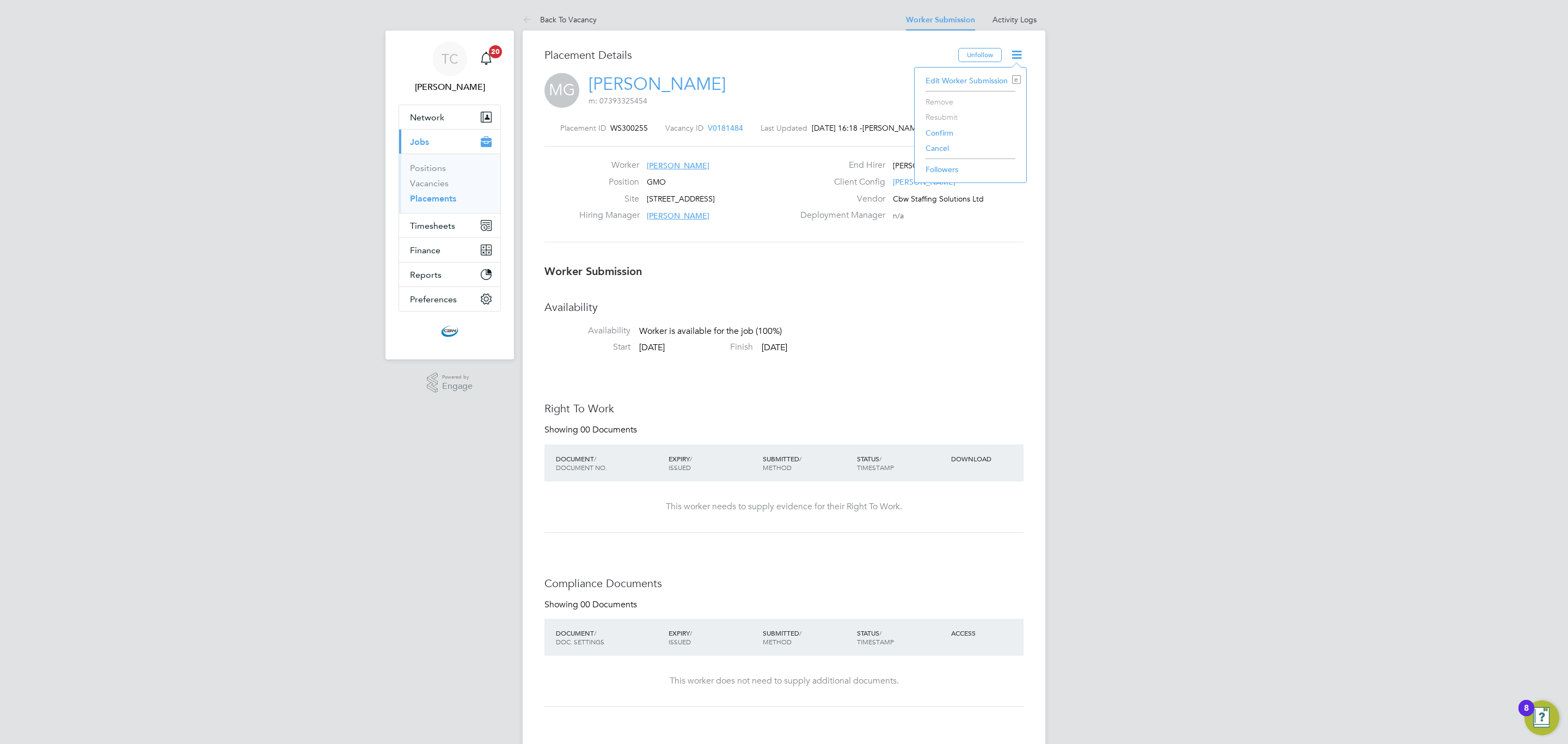
click at [929, 129] on li "Confirm" at bounding box center [970, 133] width 100 height 16
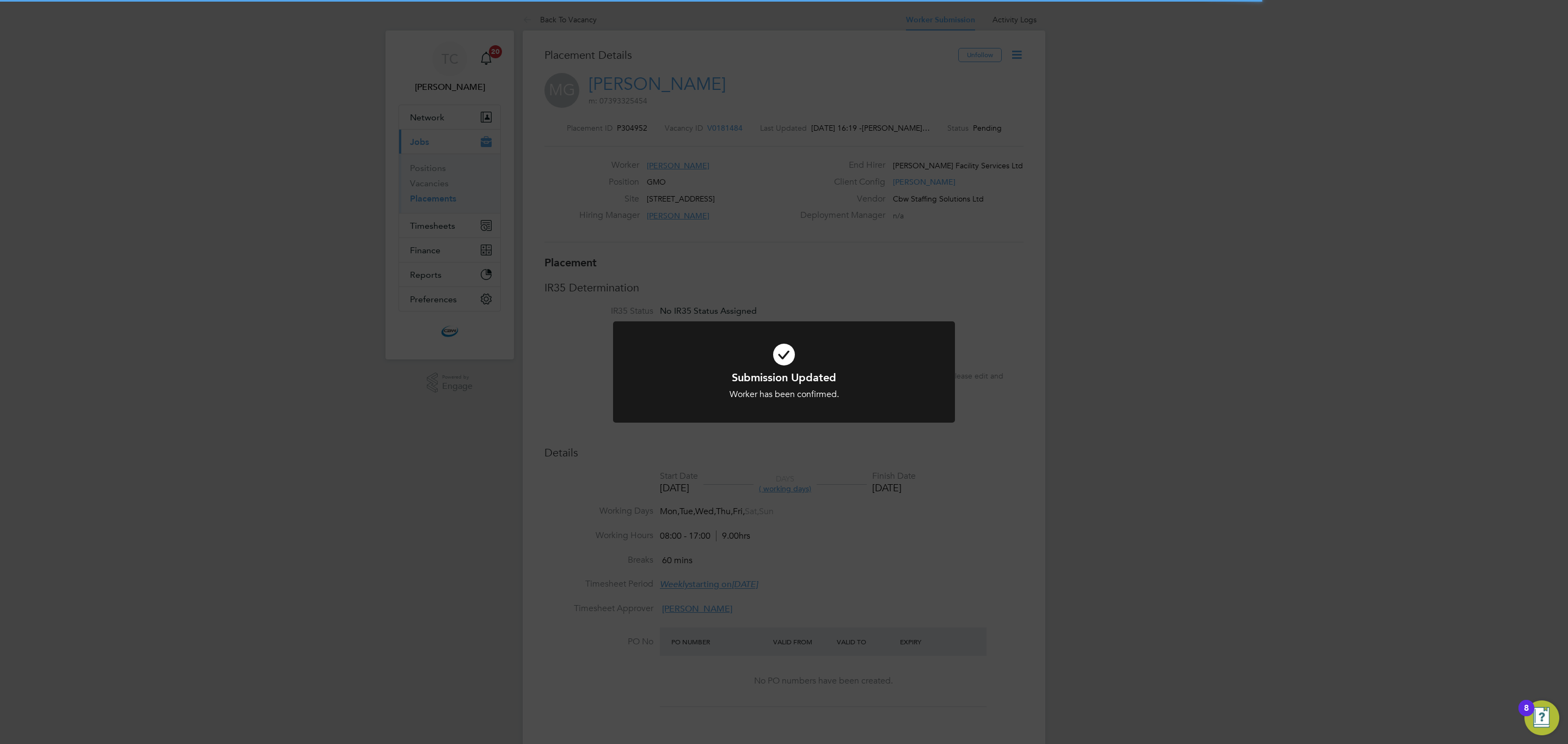
scroll to position [10, 54]
click at [752, 301] on div "Submission Updated Worker has been confirmed. Cancel Okay" at bounding box center [784, 372] width 1568 height 744
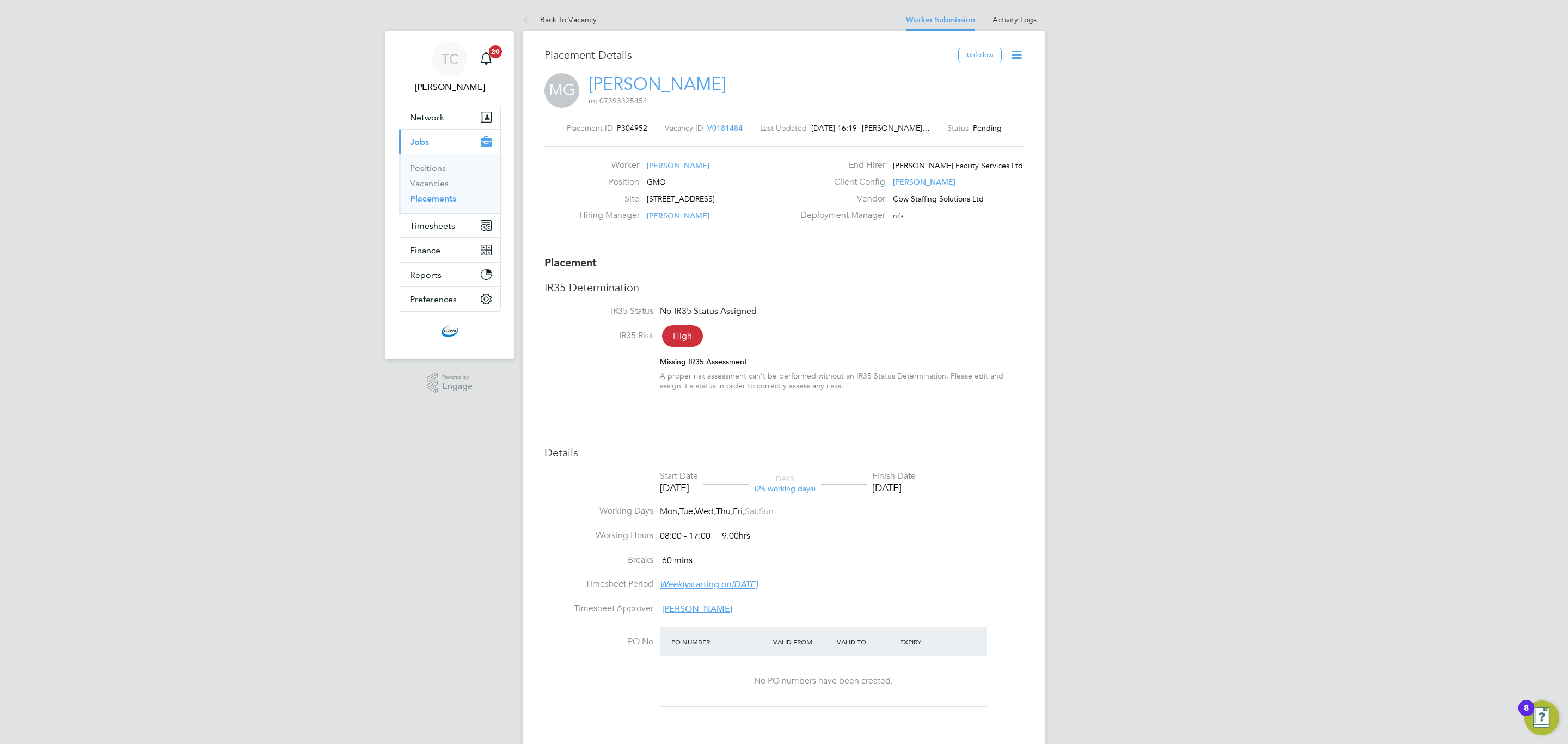
click at [1022, 58] on icon at bounding box center [1017, 55] width 13 height 13
click at [962, 118] on li "Start" at bounding box center [981, 117] width 80 height 16
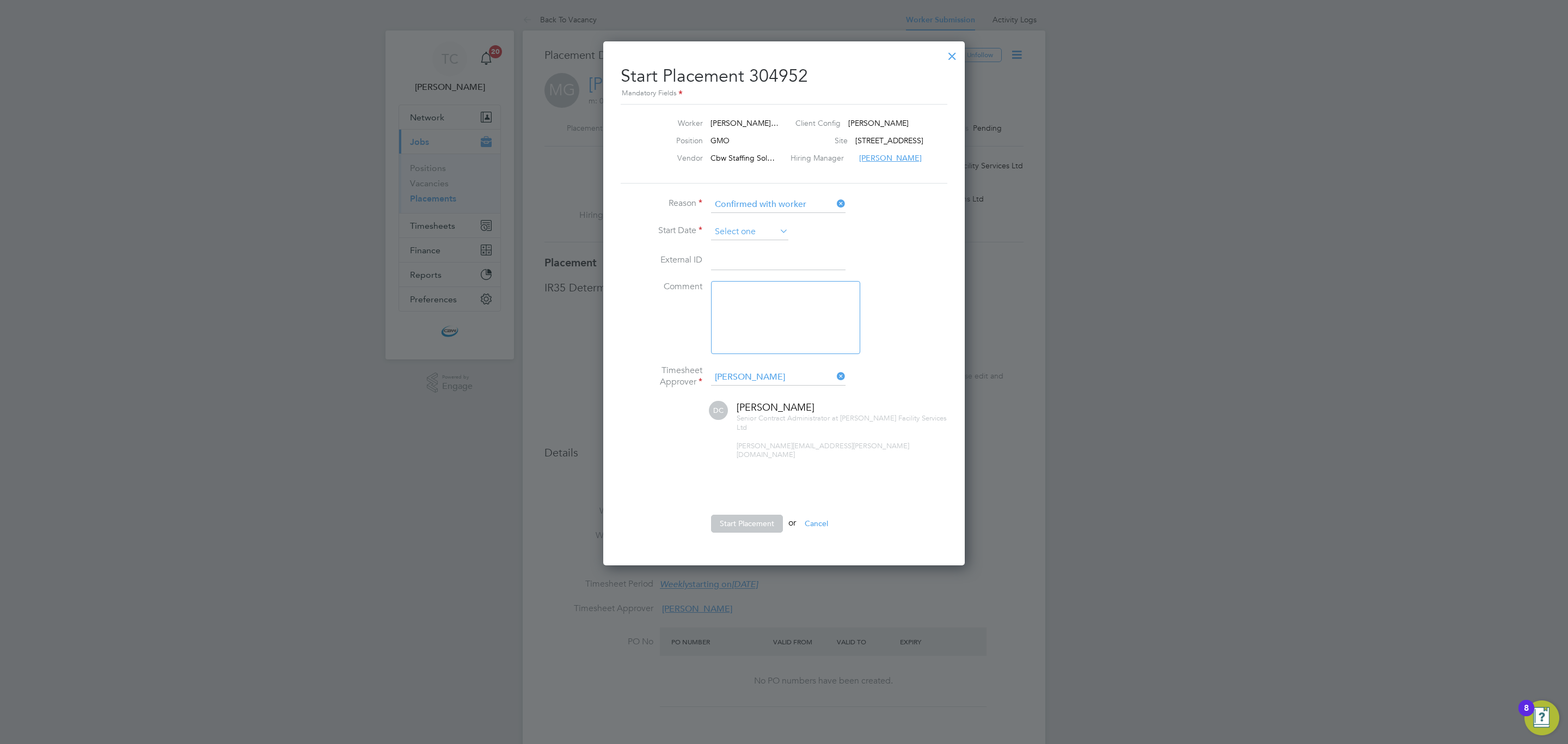
click at [738, 229] on input at bounding box center [749, 232] width 78 height 16
click at [735, 341] on span "29" at bounding box center [729, 333] width 21 height 21
type input "29 Sep 2025"
click at [763, 515] on button "Start Placement" at bounding box center [747, 523] width 72 height 18
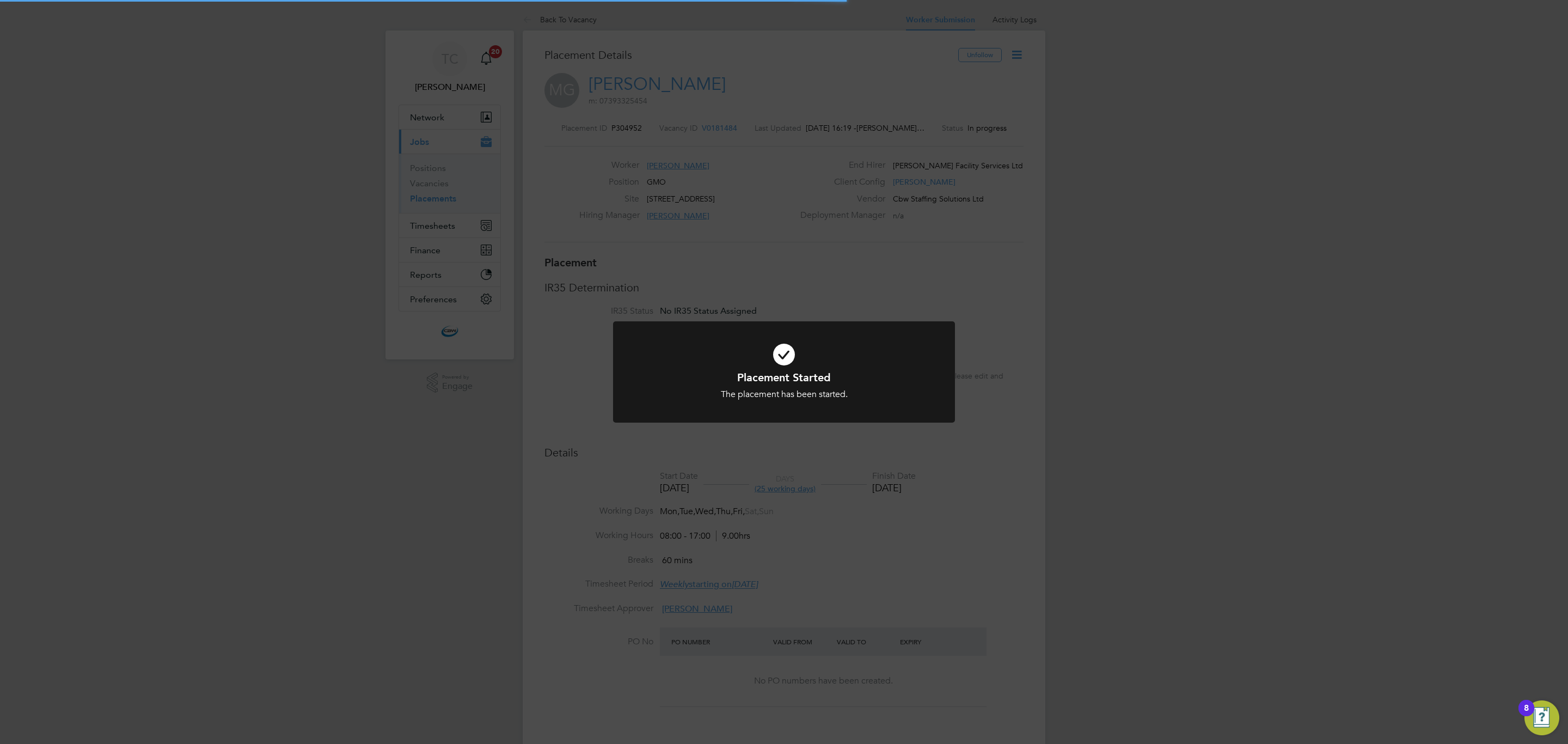
click at [363, 484] on div "Placement Started The placement has been started. Cancel Okay" at bounding box center [784, 372] width 1568 height 744
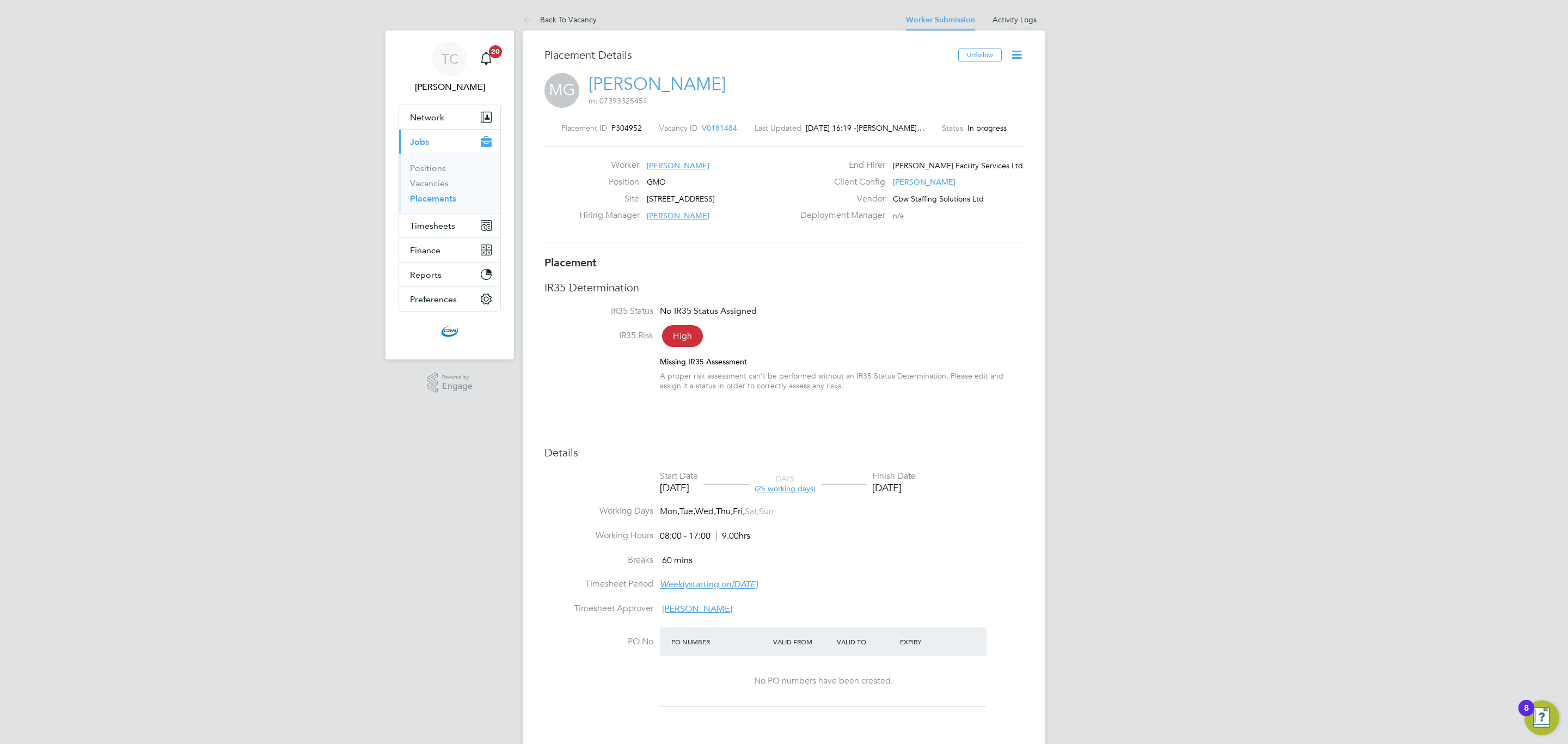
drag, startPoint x: 191, startPoint y: 291, endPoint x: 181, endPoint y: 231, distance: 60.8
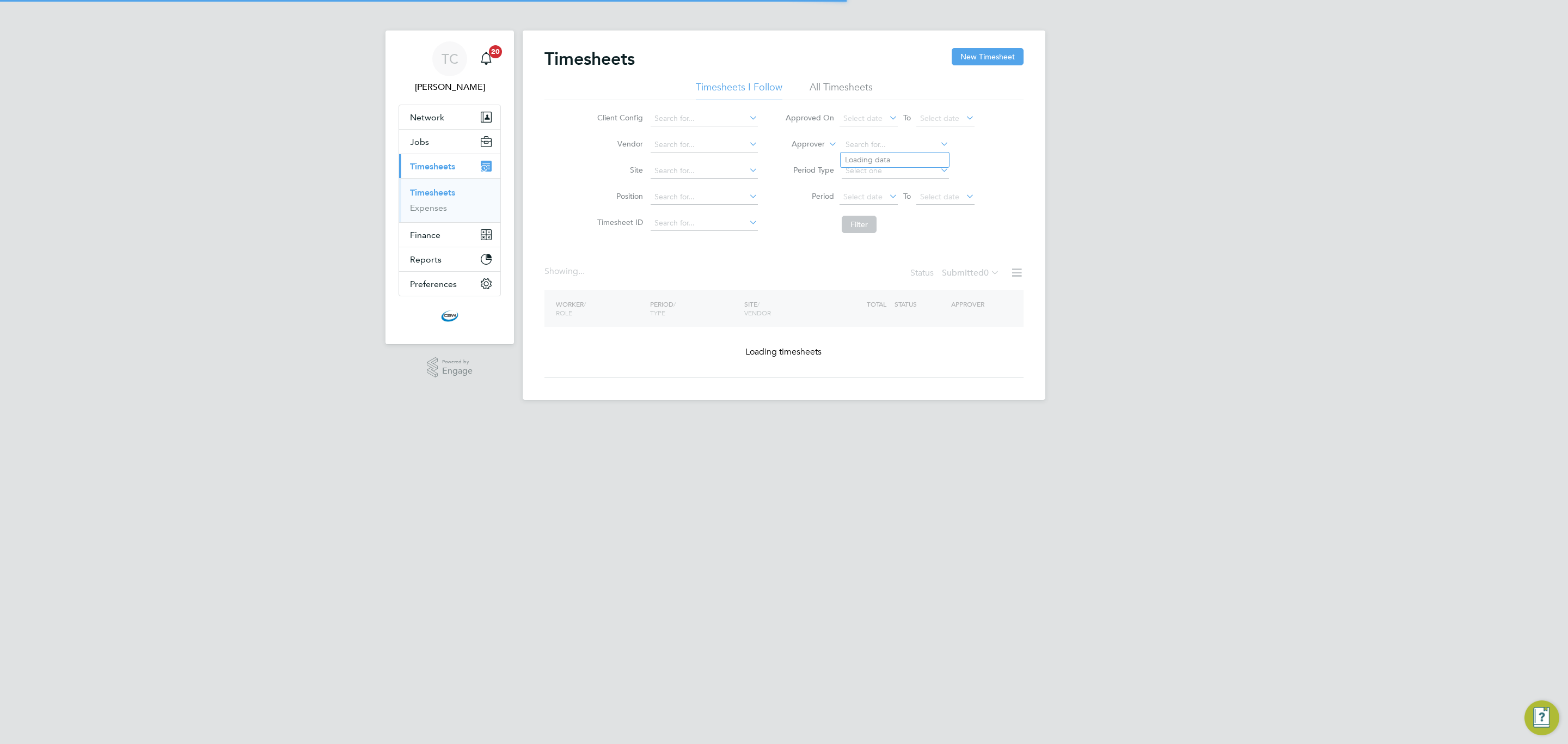
click at [866, 142] on input at bounding box center [895, 144] width 107 height 16
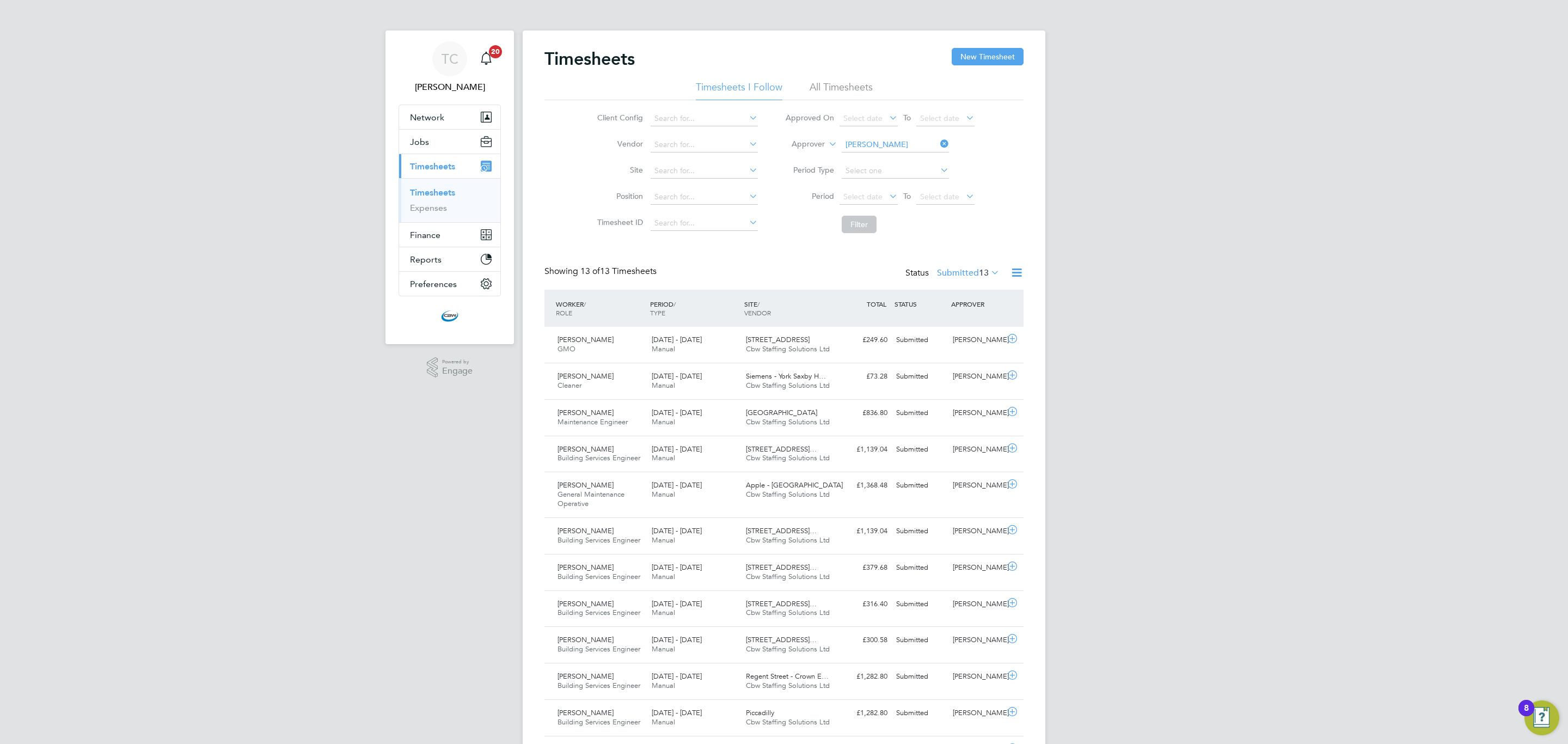
click at [866, 156] on li "[PERSON_NAME]" at bounding box center [908, 160] width 134 height 15
type input "[PERSON_NAME]"
click at [863, 221] on button "Filter" at bounding box center [859, 225] width 35 height 18
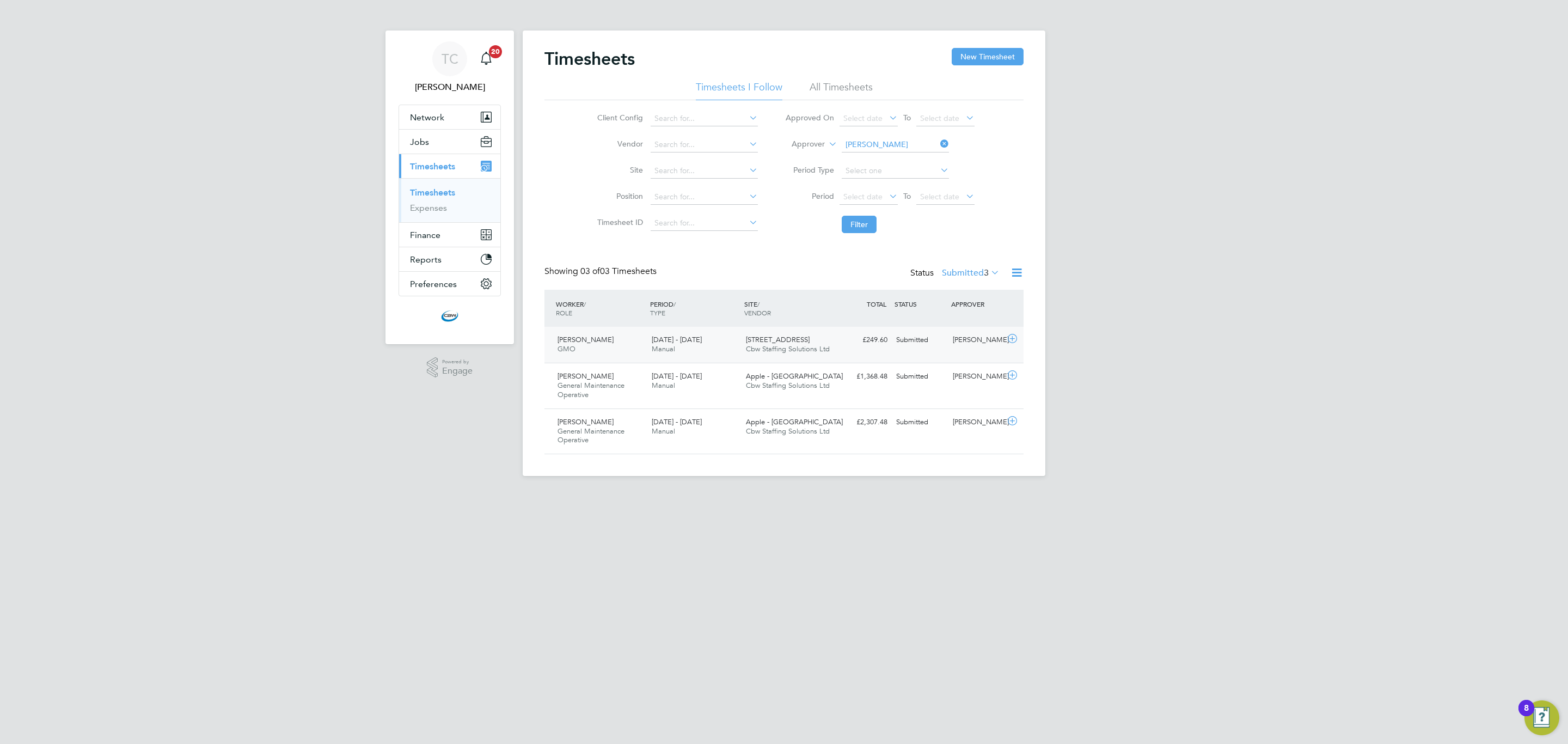
click at [895, 330] on div "Lachlan Murray - Brown GMO 20 - 26 Sep 2025 20 - 26 Sep 2025 Manual 1 Derry Str…" at bounding box center [784, 344] width 480 height 36
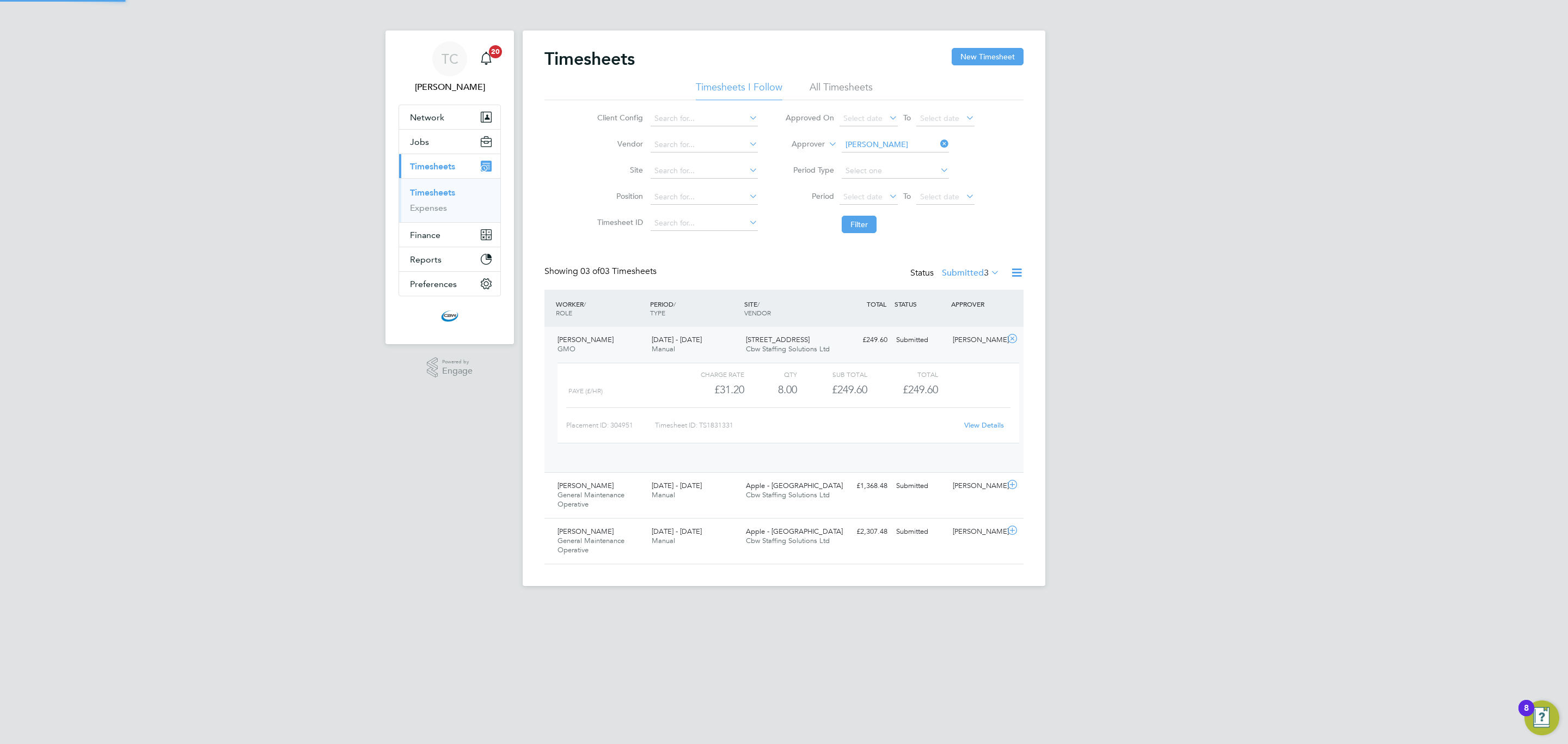
scroll to position [18, 106]
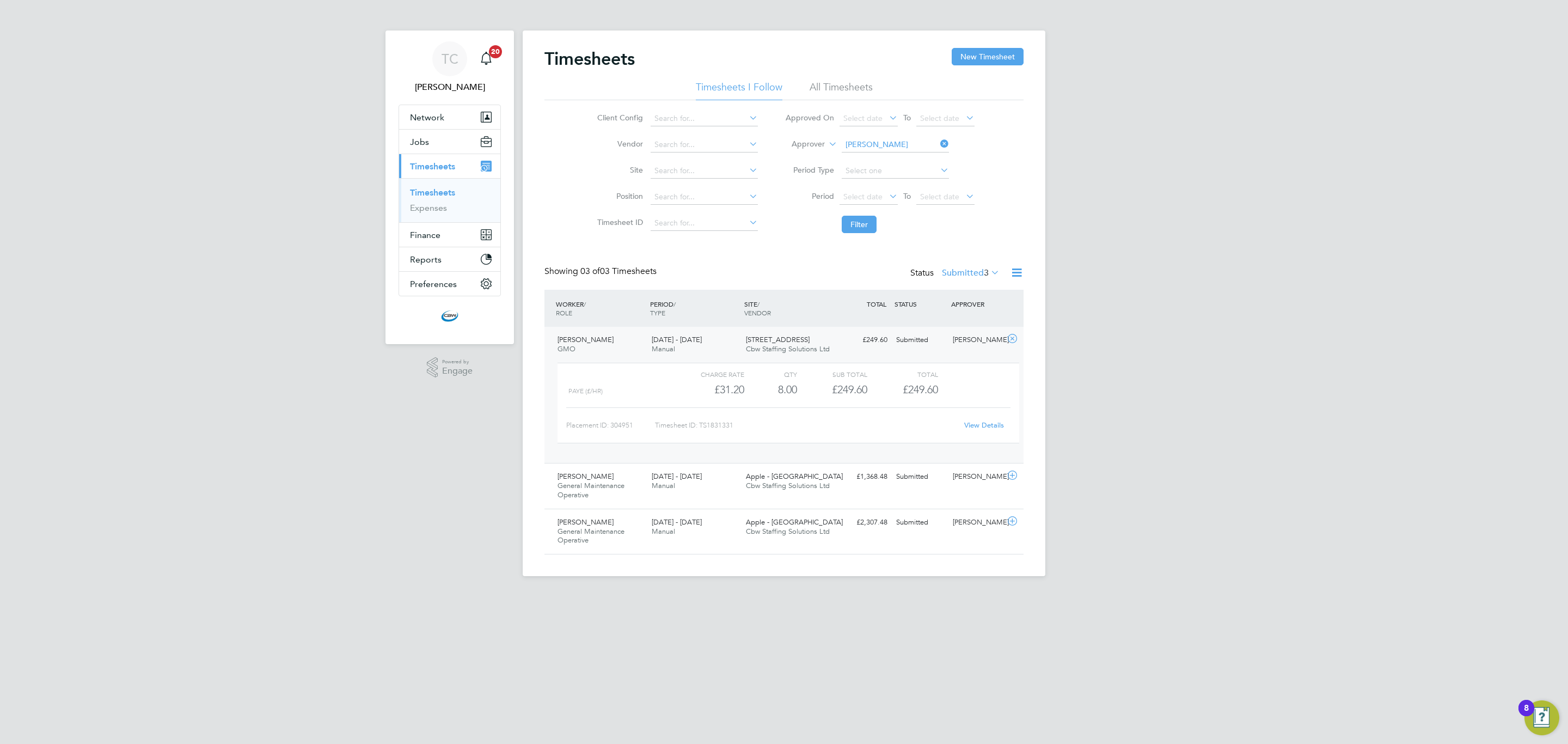
click at [983, 420] on div "View Details" at bounding box center [983, 426] width 53 height 18
click at [976, 427] on link "View Details" at bounding box center [984, 425] width 40 height 9
click at [937, 474] on div "Submitted" at bounding box center [921, 477] width 57 height 18
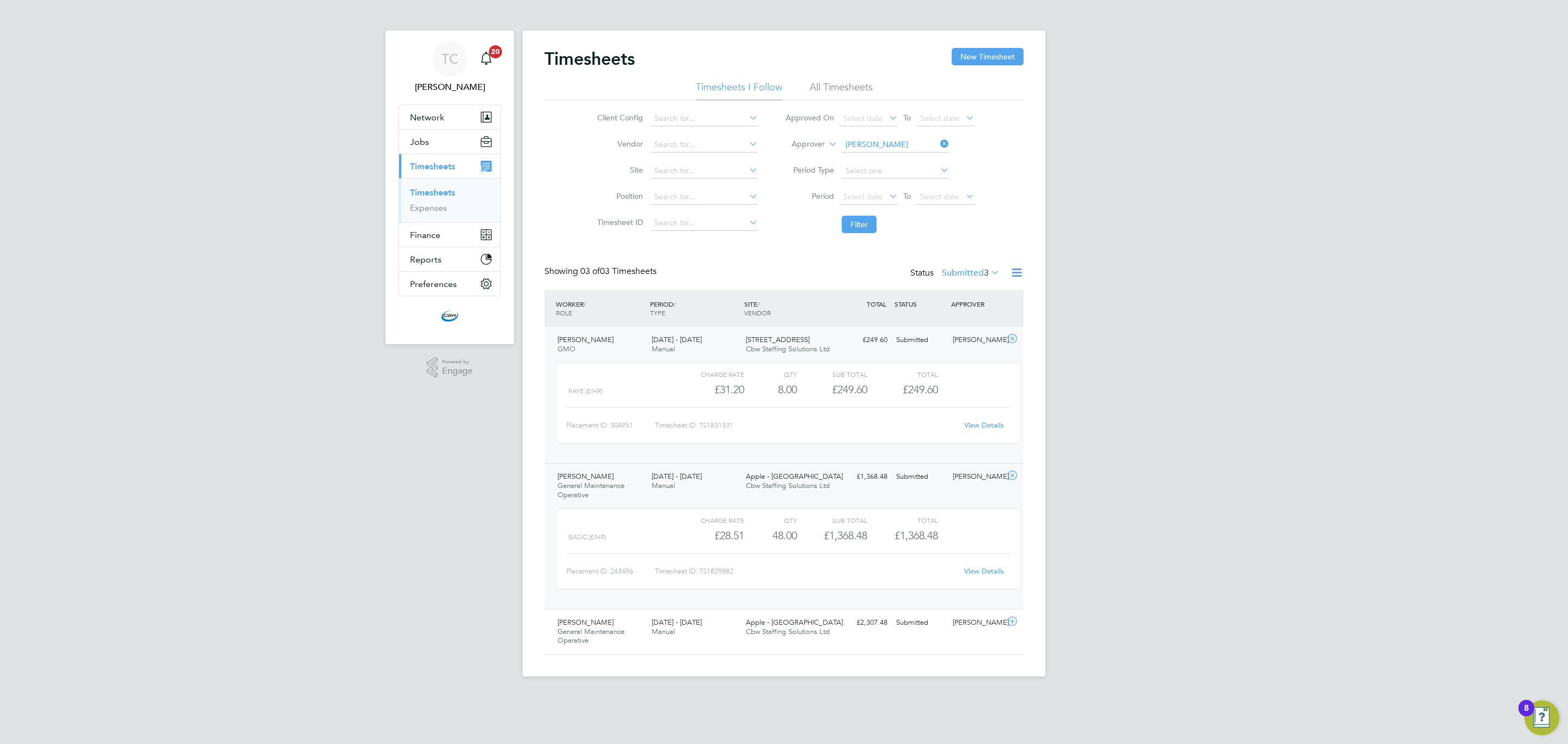
click at [979, 574] on link "View Details" at bounding box center [984, 571] width 40 height 9
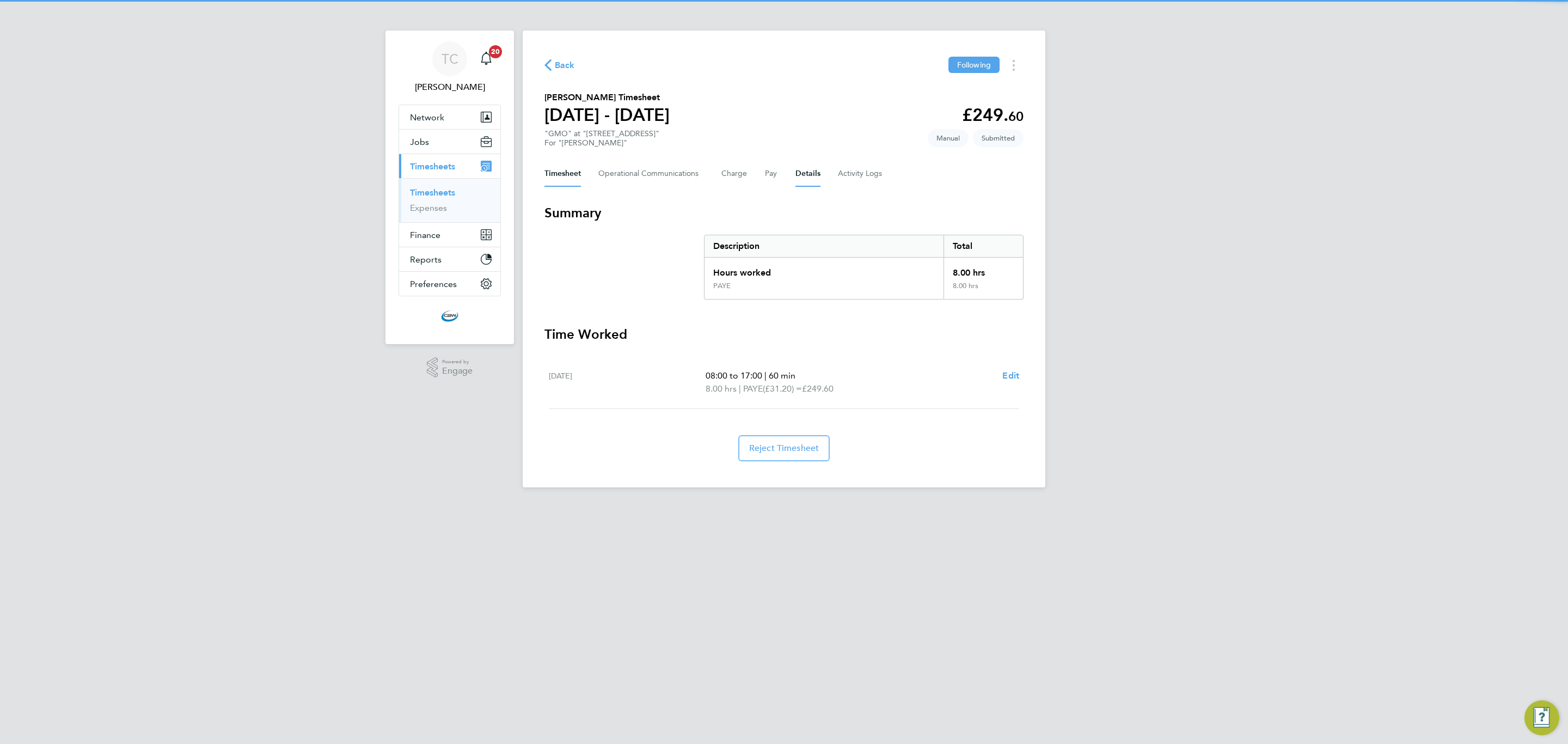
click at [806, 180] on button "Details" at bounding box center [808, 173] width 25 height 26
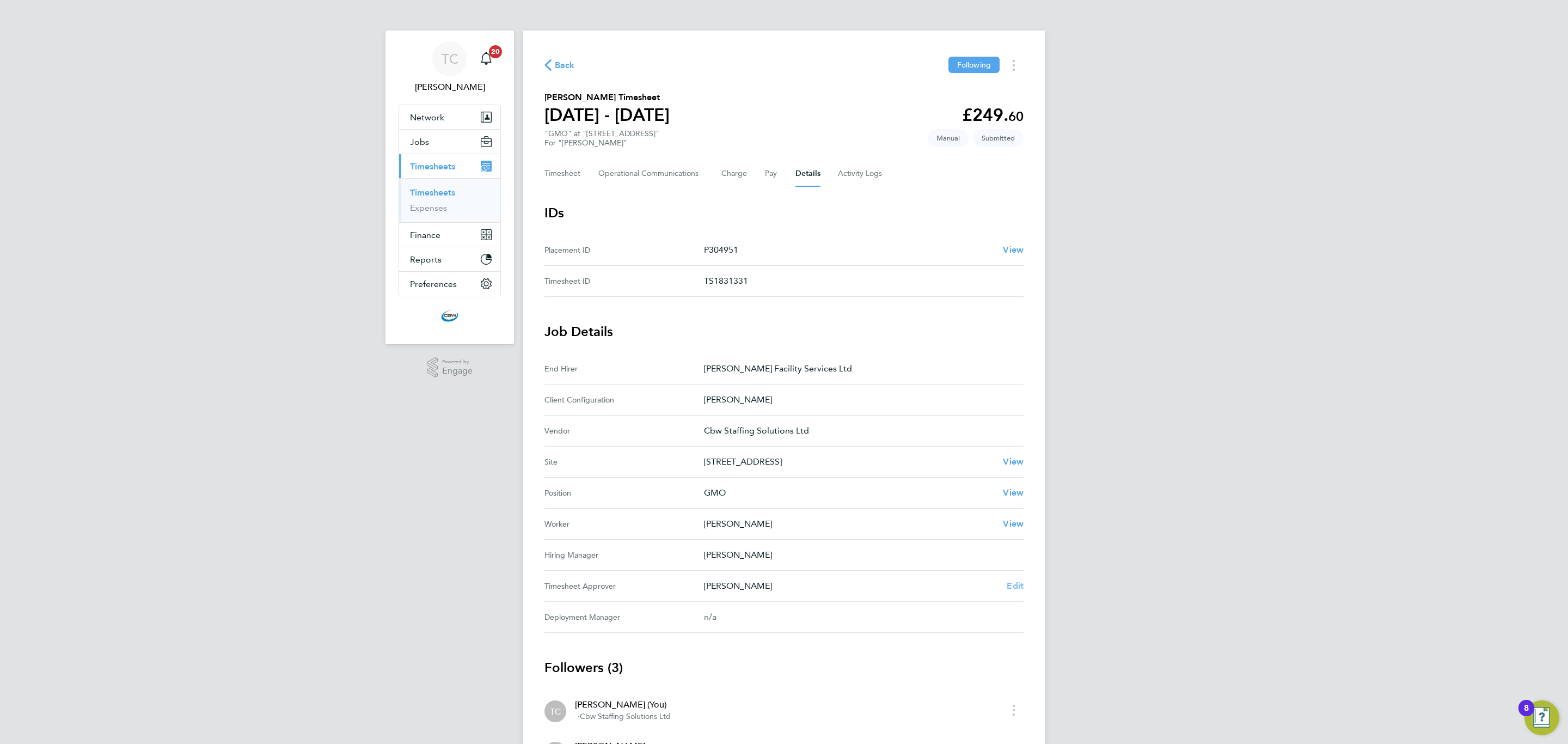
click at [1014, 585] on span "Edit" at bounding box center [1015, 585] width 17 height 10
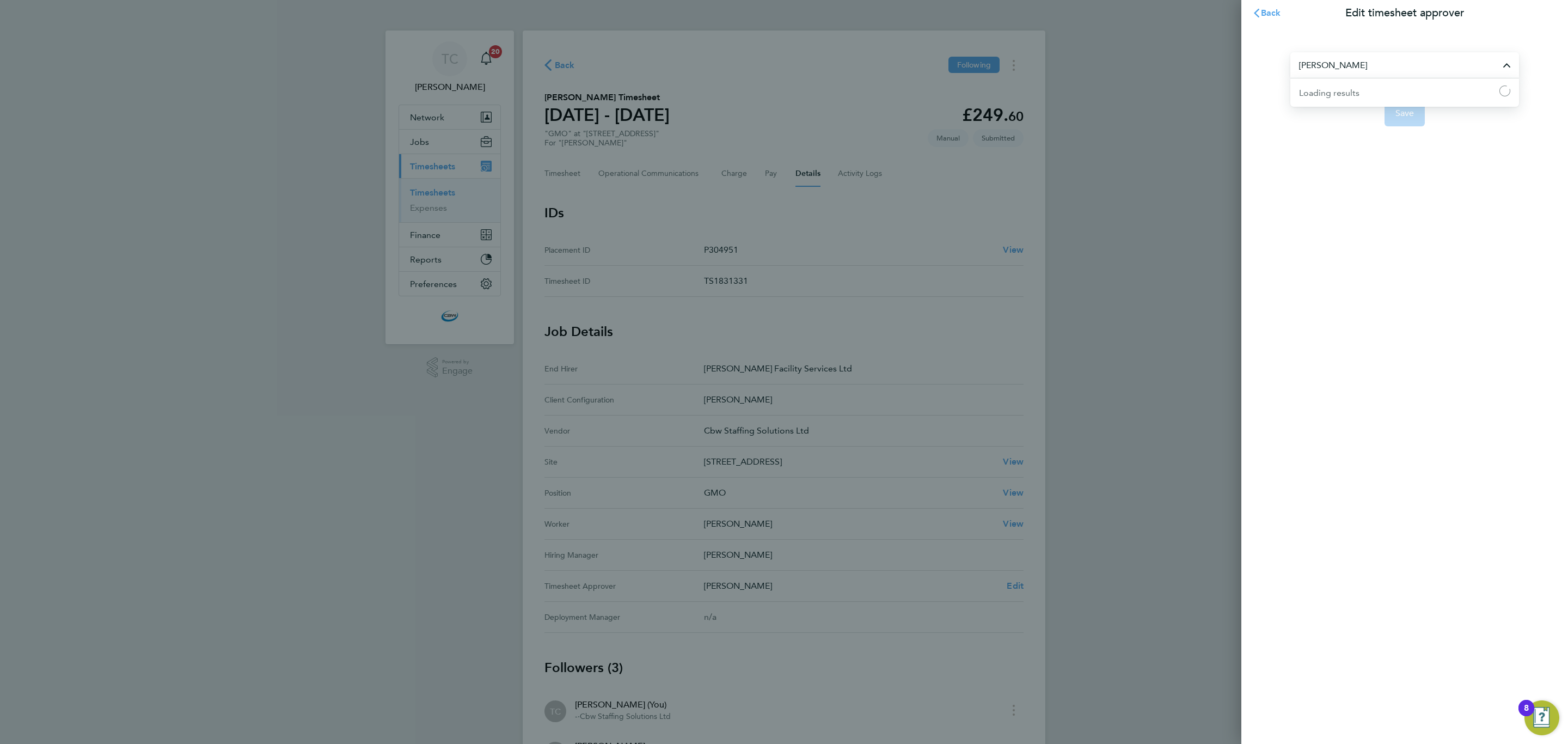
click at [1330, 67] on input "[PERSON_NAME]" at bounding box center [1405, 65] width 229 height 26
click at [1338, 86] on span "[PERSON_NAME]" at bounding box center [1334, 92] width 70 height 13
type input "[PERSON_NAME]"
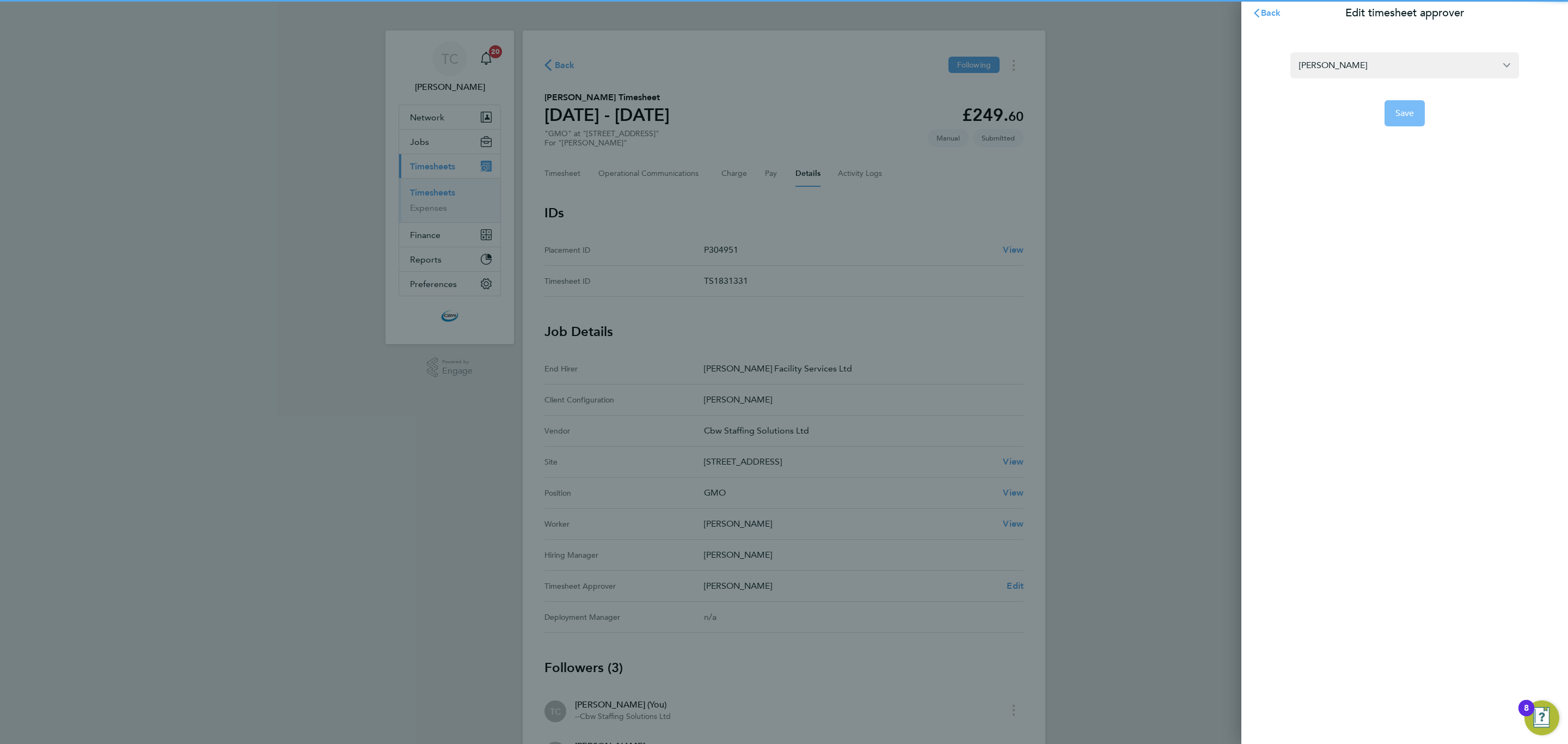
click at [1402, 113] on span "Save" at bounding box center [1405, 113] width 19 height 11
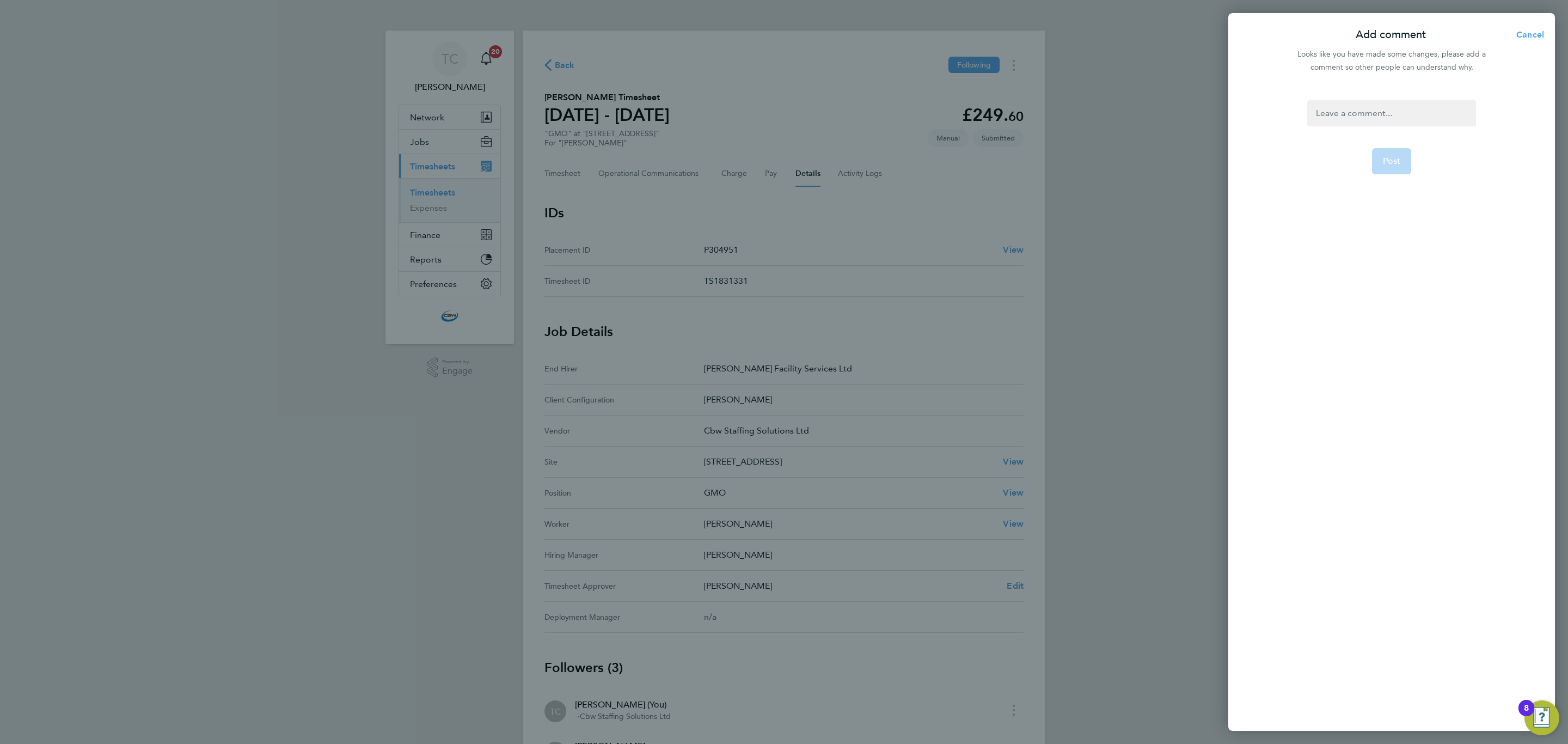
click at [1383, 113] on div at bounding box center [1391, 113] width 168 height 26
click at [1382, 113] on div at bounding box center [1391, 113] width 168 height 26
click at [1378, 157] on button "Post" at bounding box center [1392, 161] width 40 height 26
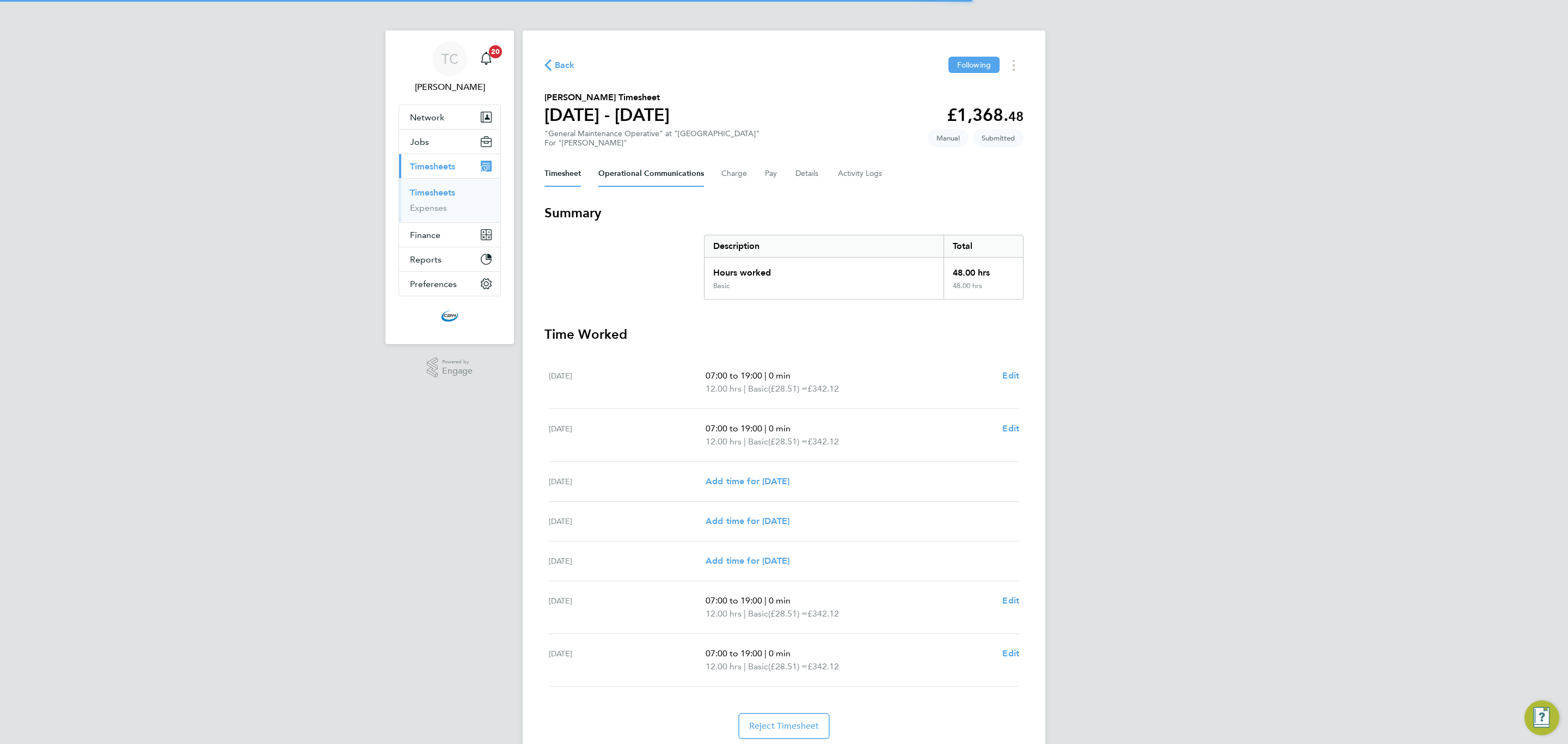
click at [640, 169] on Communications-tab "Operational Communications" at bounding box center [651, 173] width 106 height 26
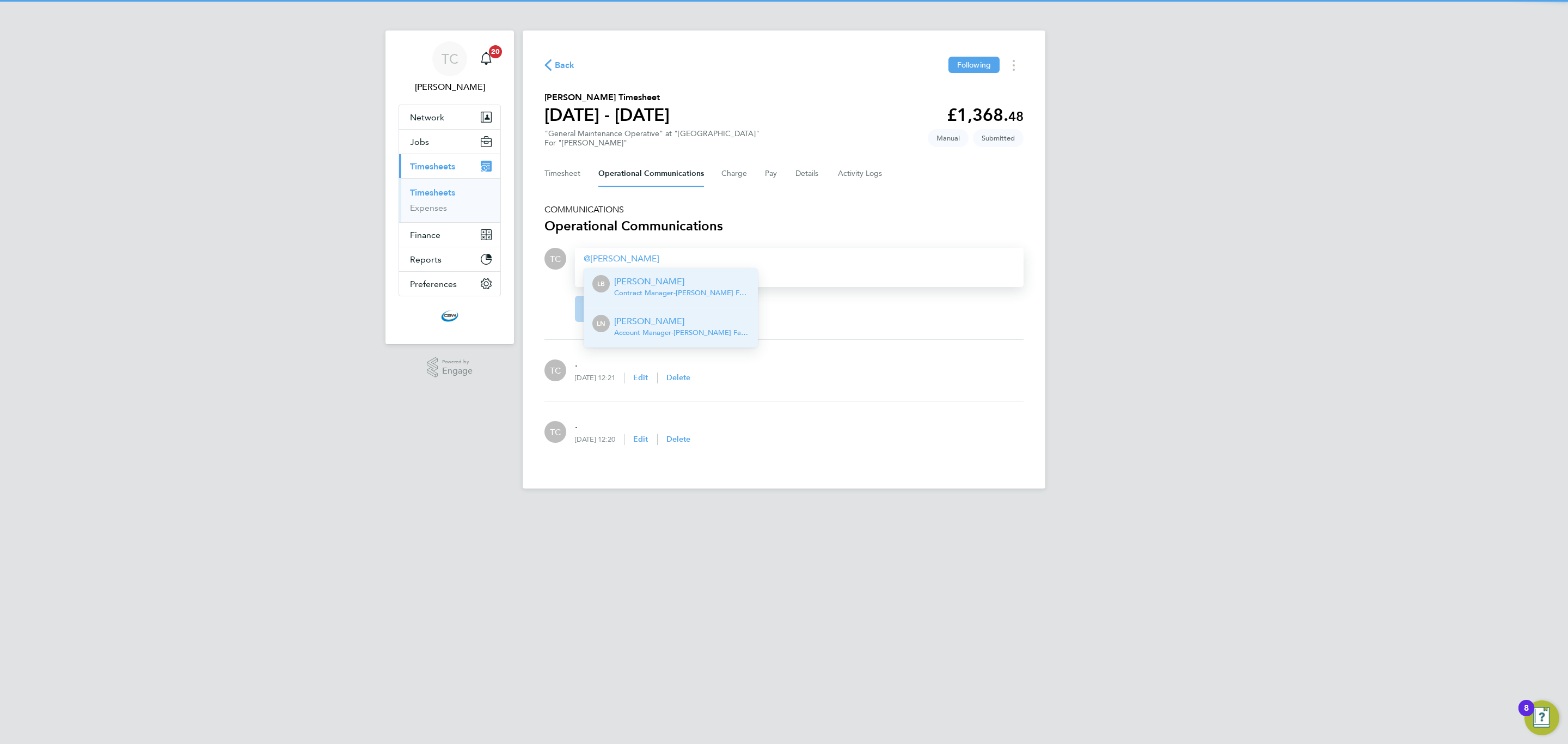
click at [666, 342] on li "LN Lucy North Account Manager - NG Bailey Facility Services Ltd" at bounding box center [671, 327] width 174 height 40
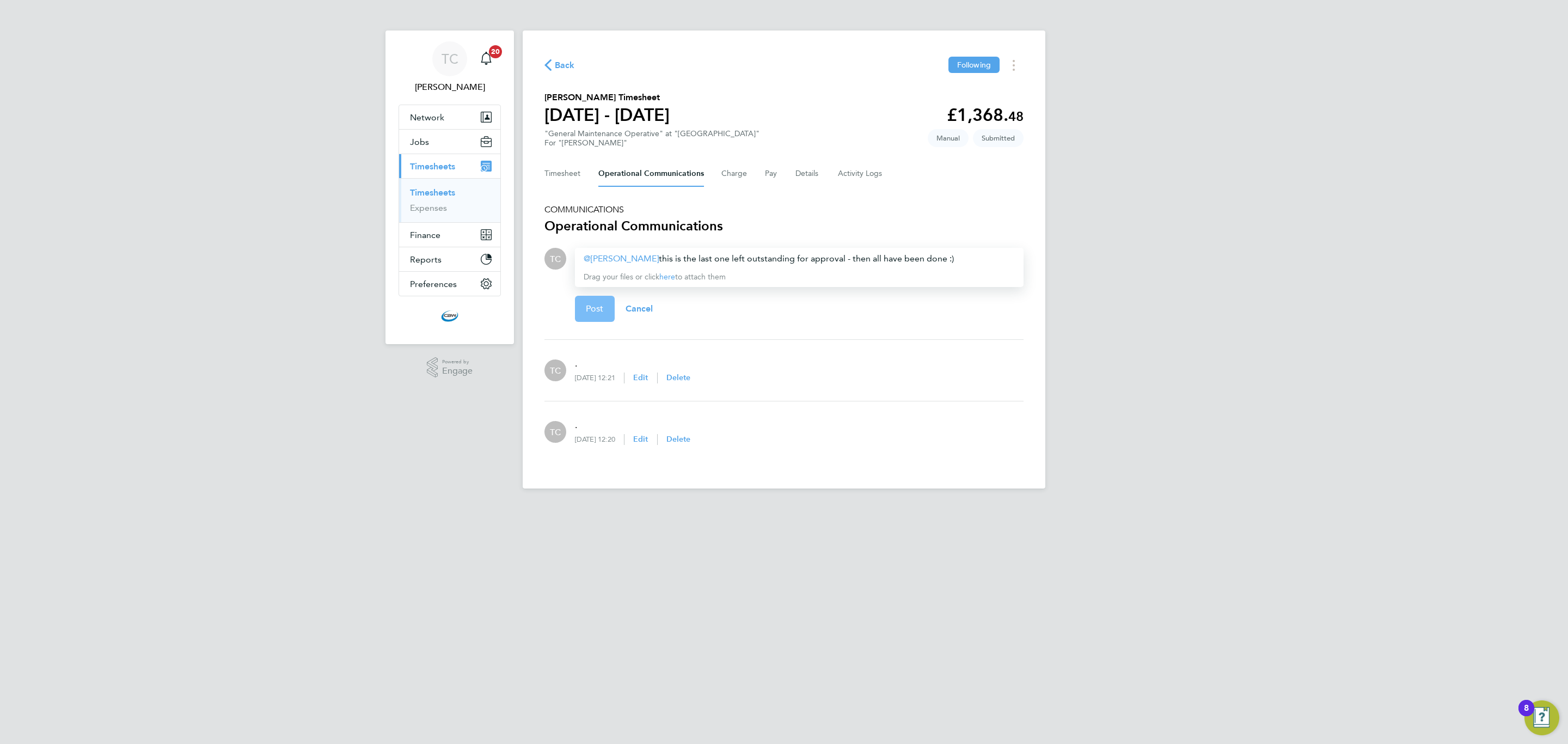
click at [582, 317] on button "Post" at bounding box center [595, 308] width 40 height 26
